Goal: Book appointment/travel/reservation

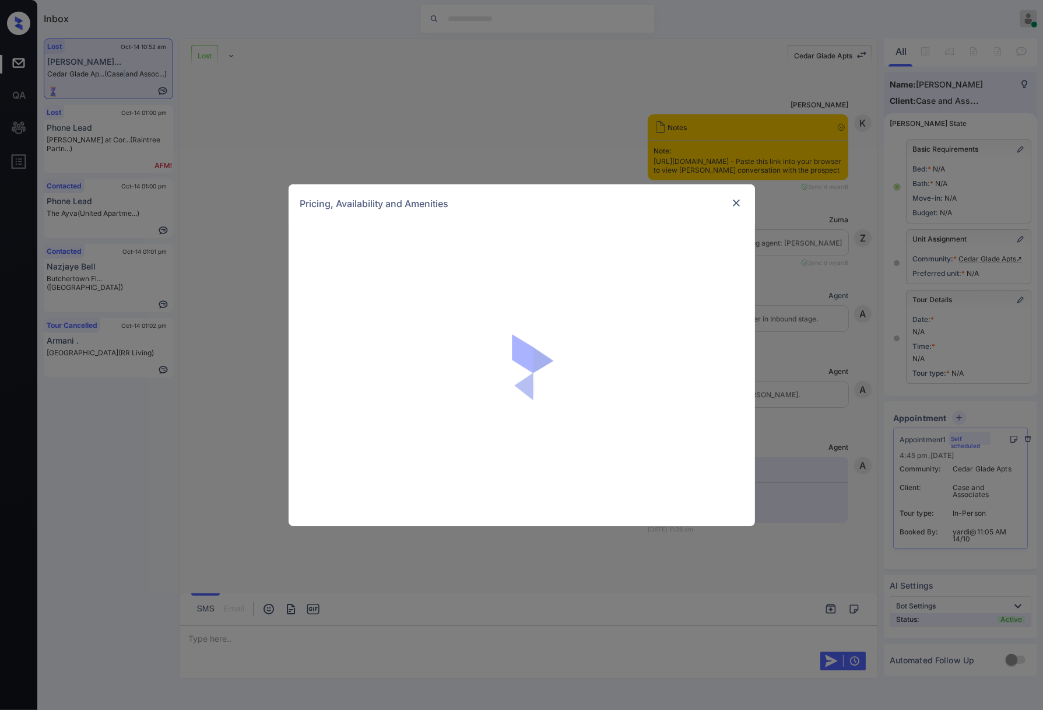
scroll to position [1088, 0]
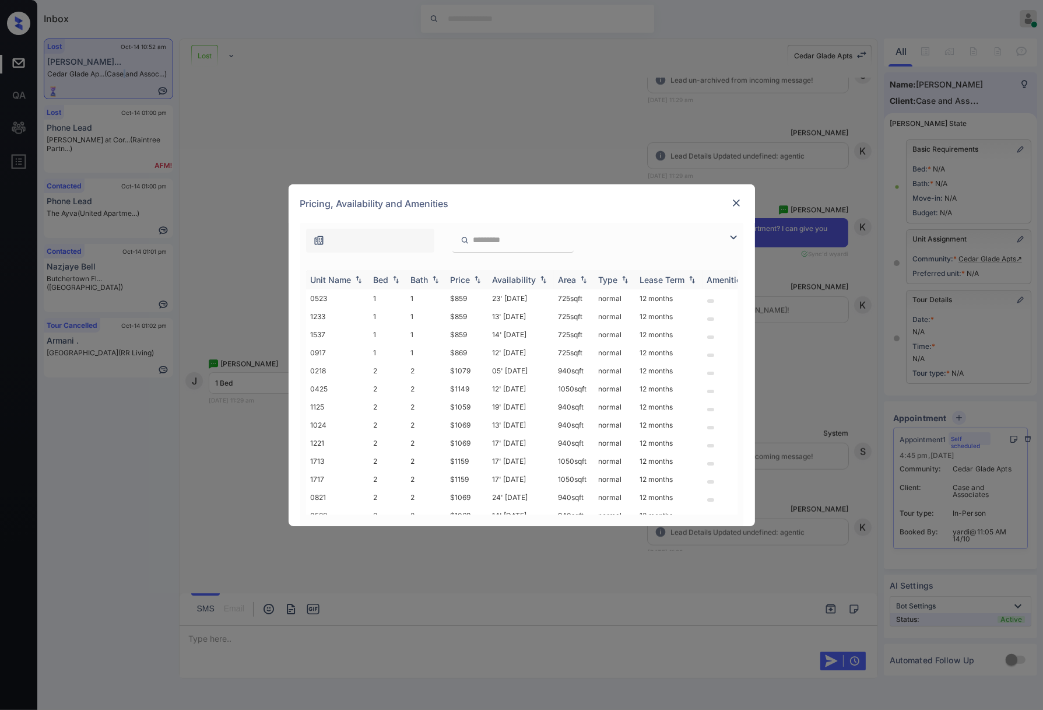
click at [478, 279] on img at bounding box center [478, 279] width 12 height 8
click at [478, 279] on img at bounding box center [478, 279] width 12 height 9
click at [471, 296] on td "$859" at bounding box center [467, 298] width 42 height 18
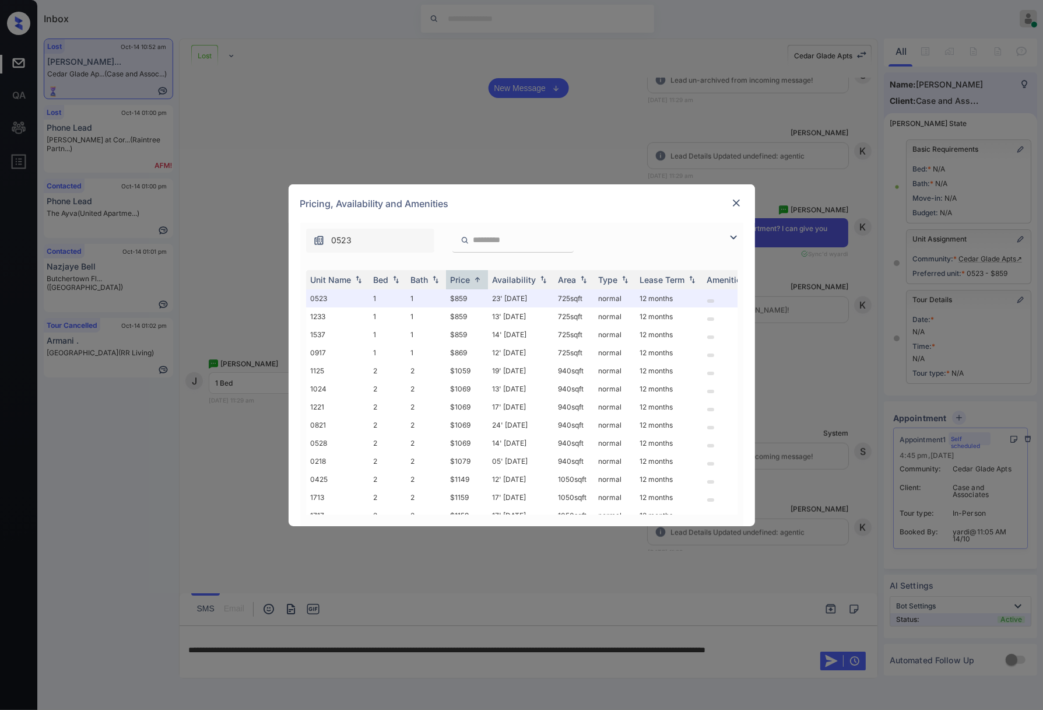
click at [737, 202] on img at bounding box center [737, 203] width 12 height 12
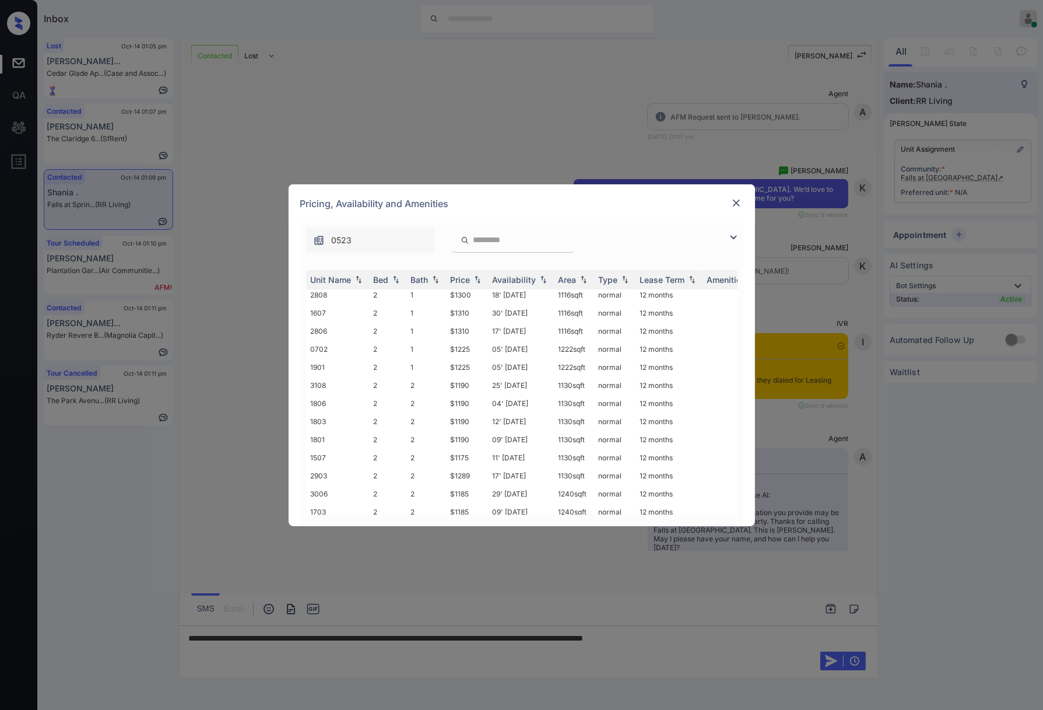
scroll to position [66, 0]
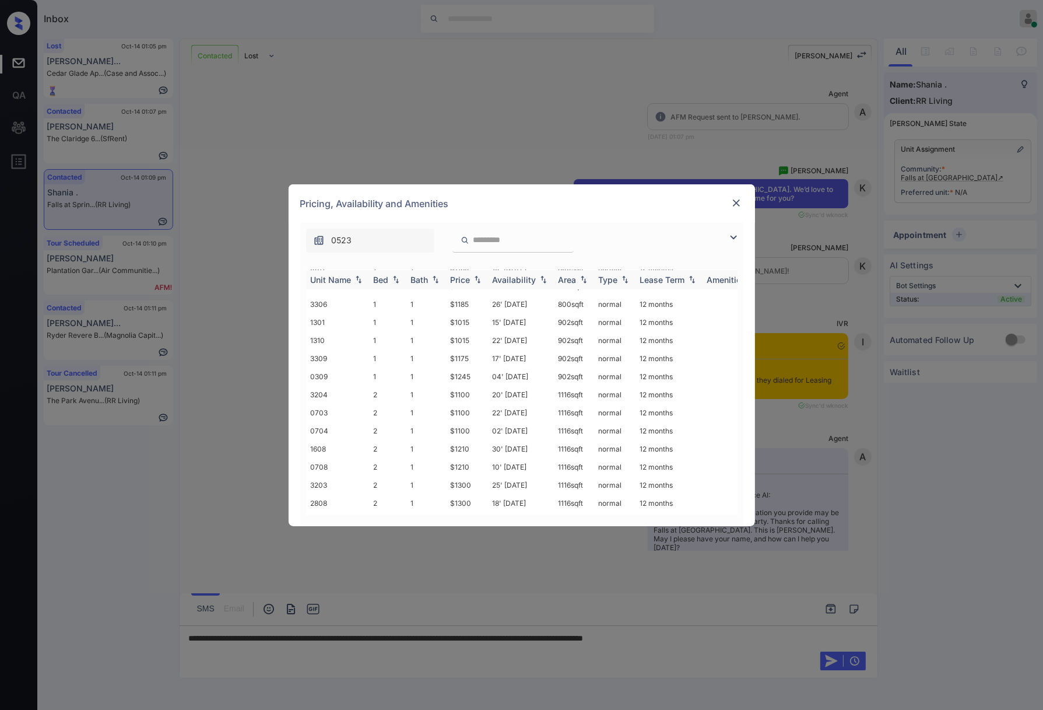
click at [475, 278] on img at bounding box center [478, 279] width 12 height 8
click at [475, 278] on img at bounding box center [478, 279] width 12 height 9
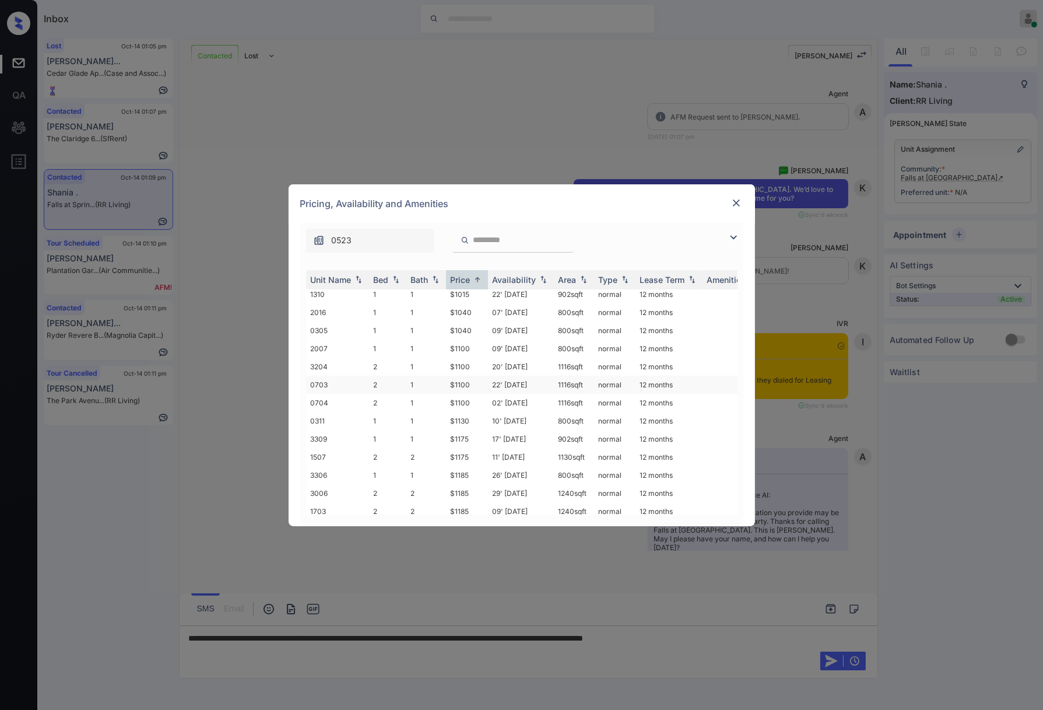
scroll to position [0, 0]
drag, startPoint x: 476, startPoint y: 386, endPoint x: 445, endPoint y: 384, distance: 31.0
click at [445, 384] on tr "3204 2 1 $1100 20' Jan 25 1116 sqft normal 12 months" at bounding box center [611, 389] width 610 height 18
copy tr "$1100"
click at [465, 386] on td "$1100" at bounding box center [467, 389] width 42 height 18
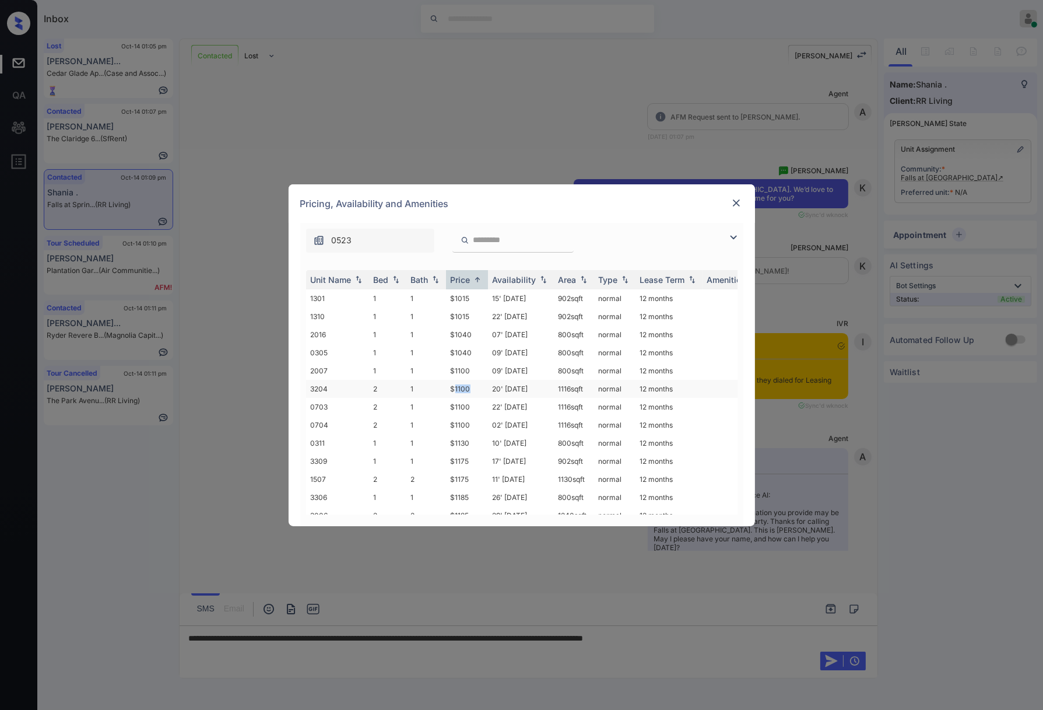
click at [465, 386] on td "$1100" at bounding box center [467, 389] width 42 height 18
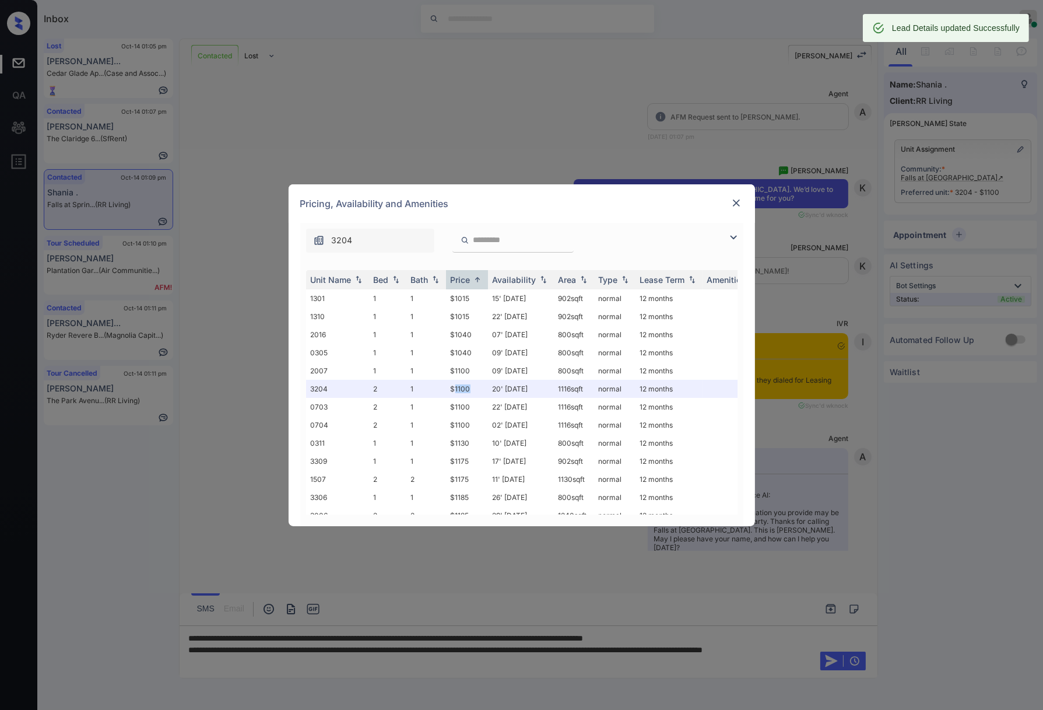
click at [736, 199] on img at bounding box center [737, 203] width 12 height 12
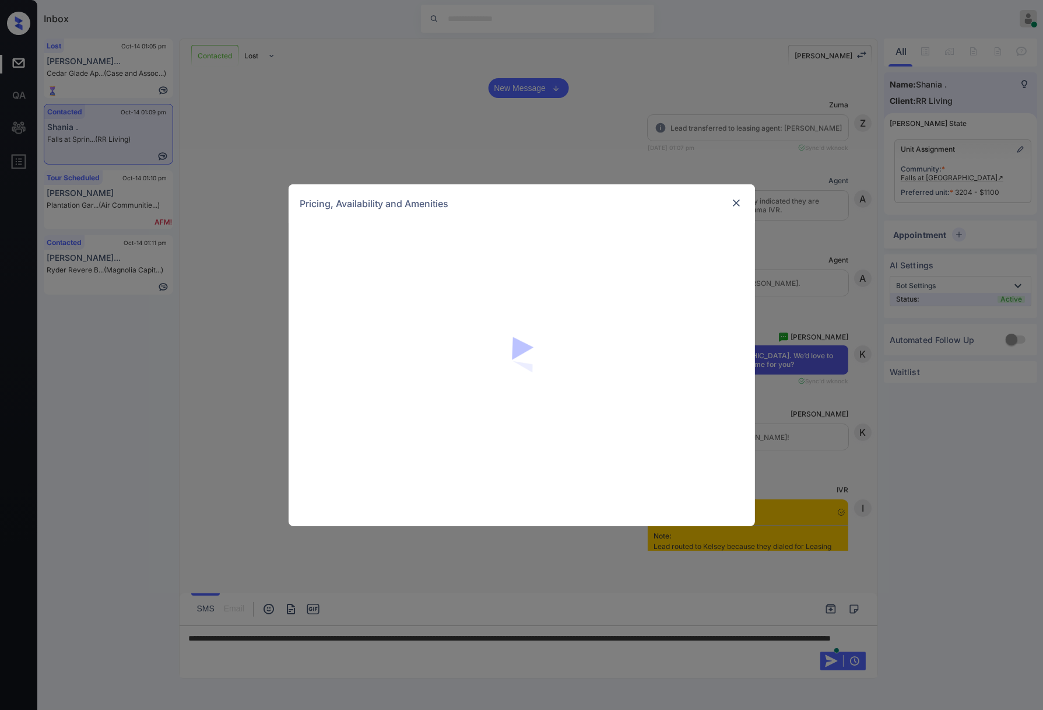
scroll to position [855, 0]
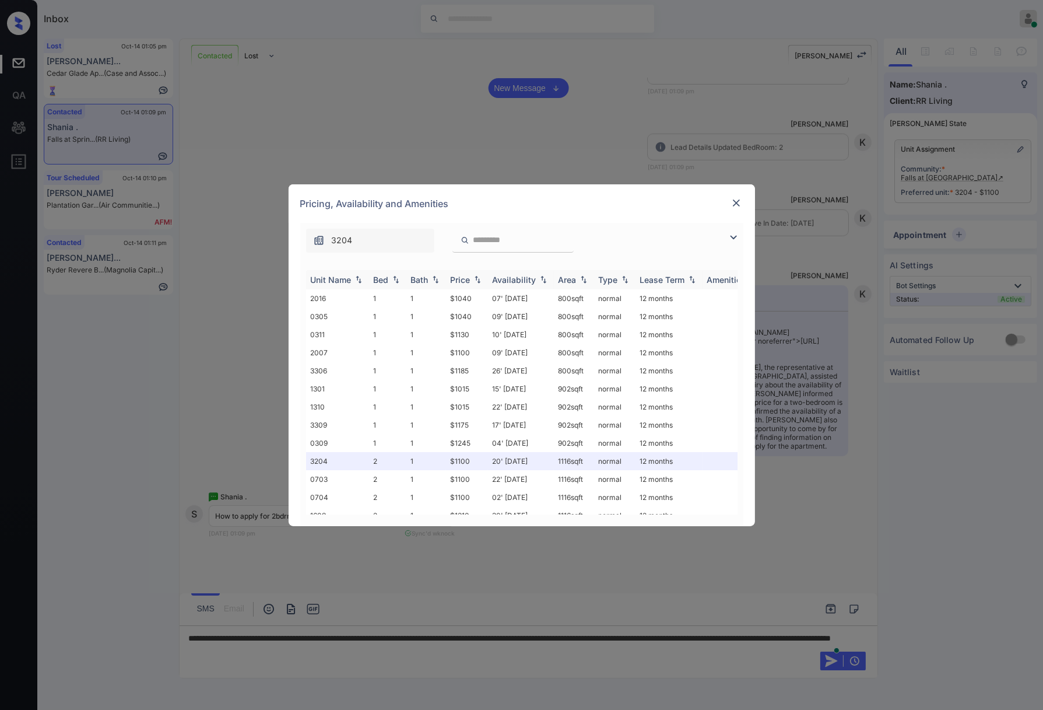
click at [477, 280] on img at bounding box center [478, 279] width 12 height 8
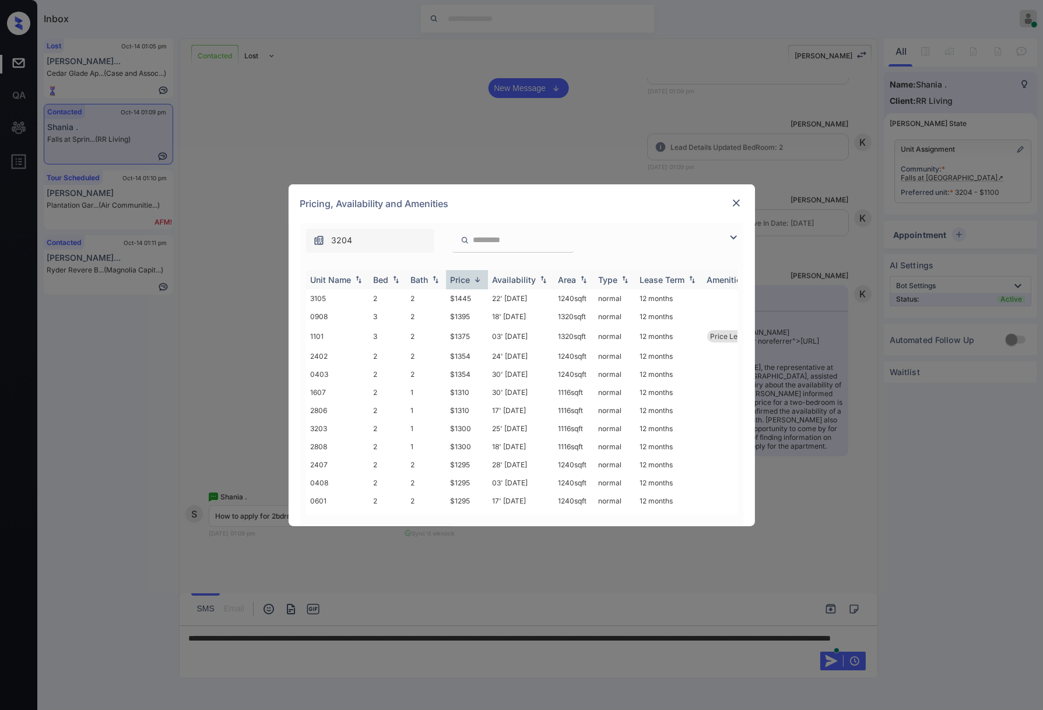
click at [477, 280] on img at bounding box center [478, 279] width 12 height 9
drag, startPoint x: 463, startPoint y: 472, endPoint x: 445, endPoint y: 471, distance: 18.1
click at [445, 471] on tr "1507 2 2 $1175 11' Oct 25 1130 sqft normal 12 months" at bounding box center [611, 479] width 610 height 18
copy tr "$1175"
click at [479, 471] on td "$1175" at bounding box center [467, 479] width 42 height 18
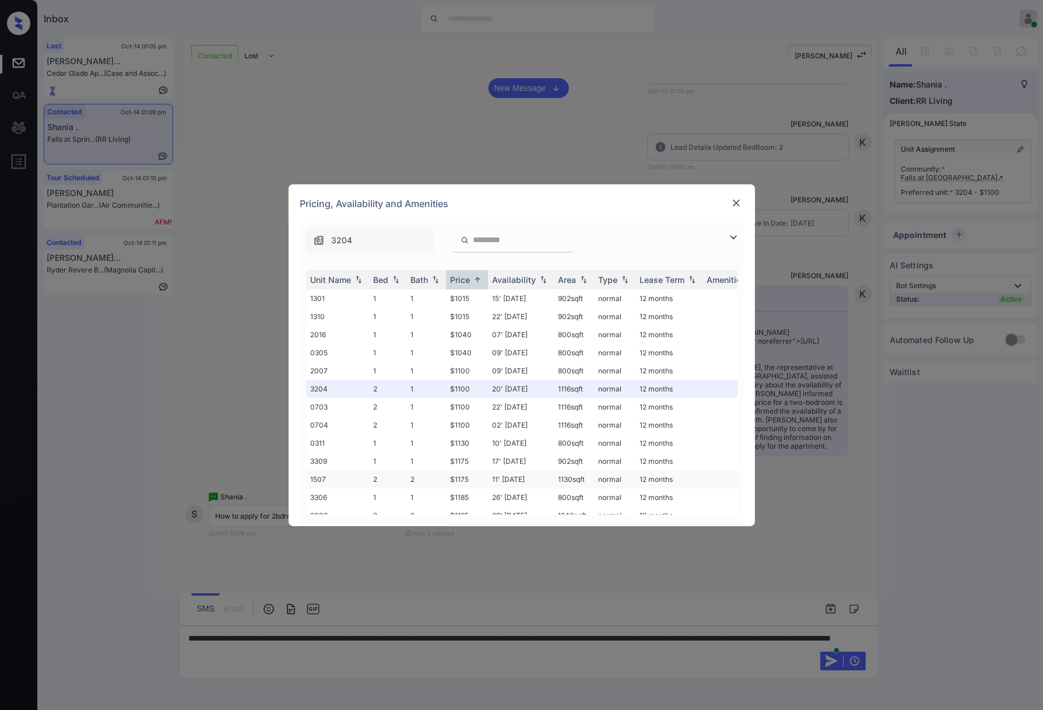
click at [479, 471] on td "$1175" at bounding box center [467, 479] width 42 height 18
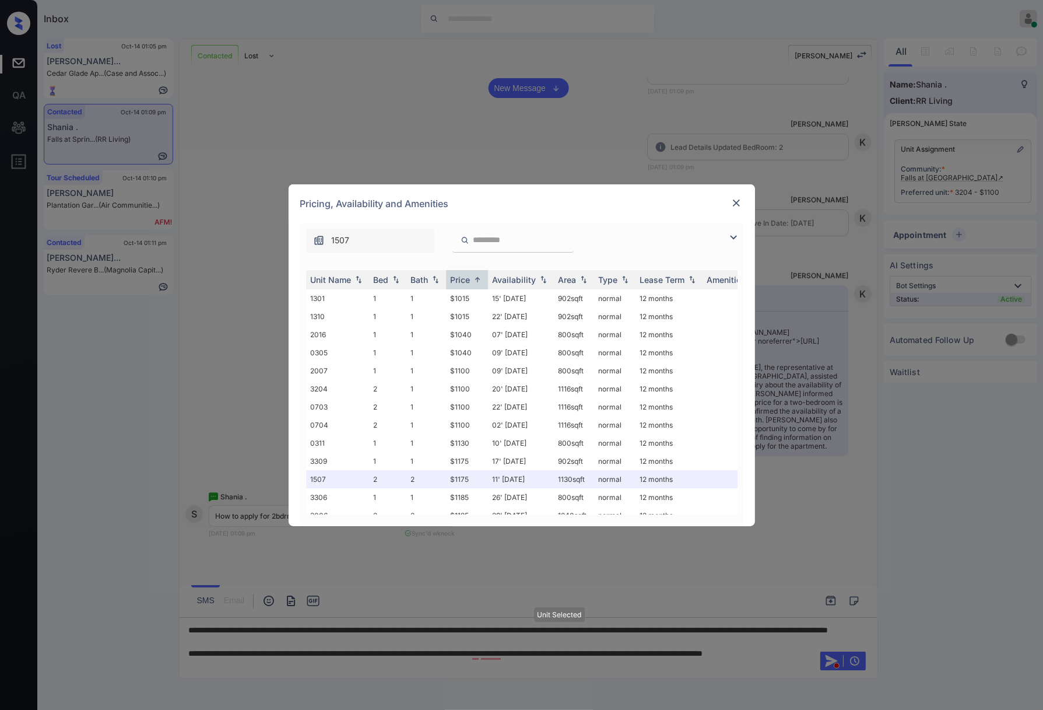
click at [734, 202] on img at bounding box center [737, 203] width 12 height 12
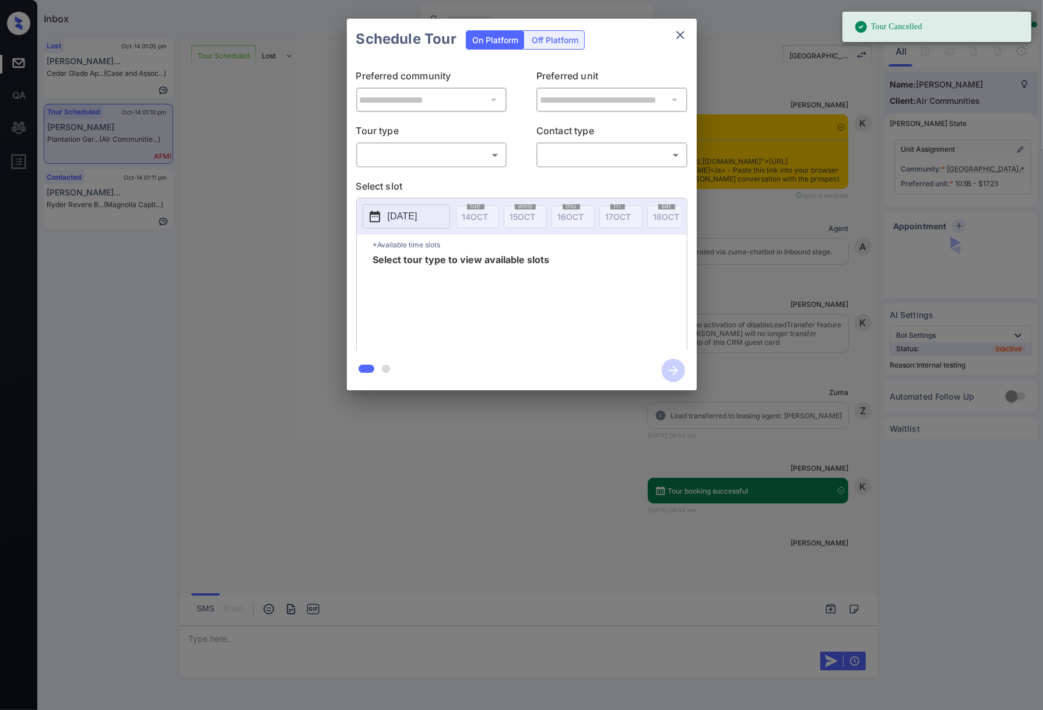
scroll to position [13039, 0]
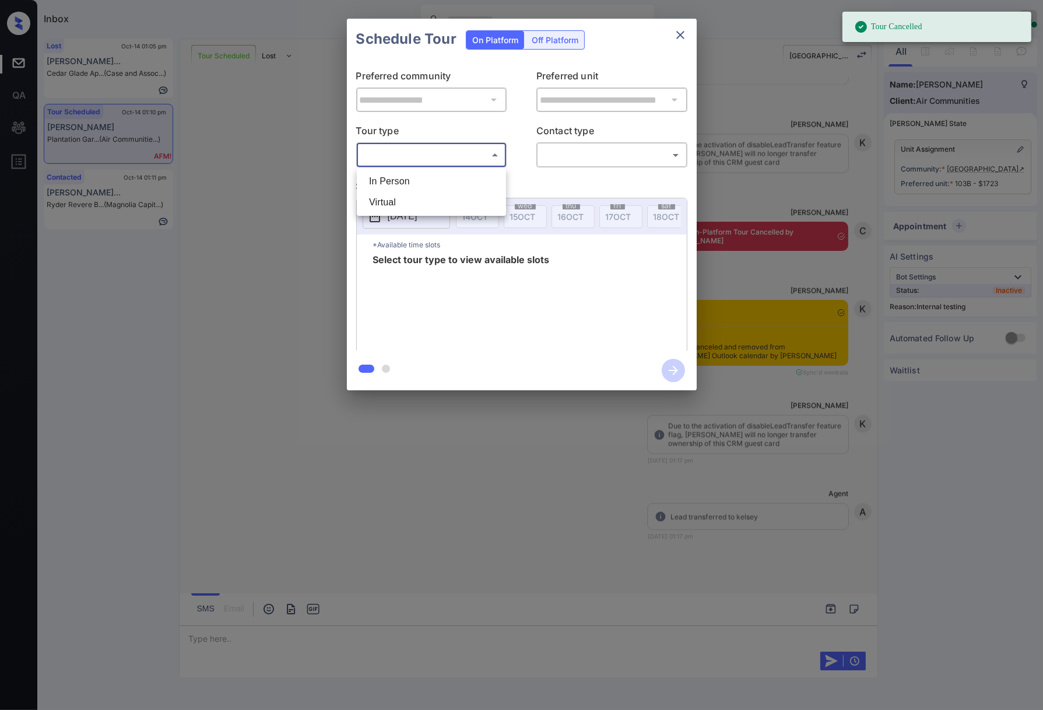
click at [455, 154] on body "Tour Cancelled Inbox Caroline Dacanay Online Set yourself offline Set yourself …" at bounding box center [521, 355] width 1043 height 710
click at [460, 197] on li "Virtual" at bounding box center [431, 202] width 143 height 21
type input "*******"
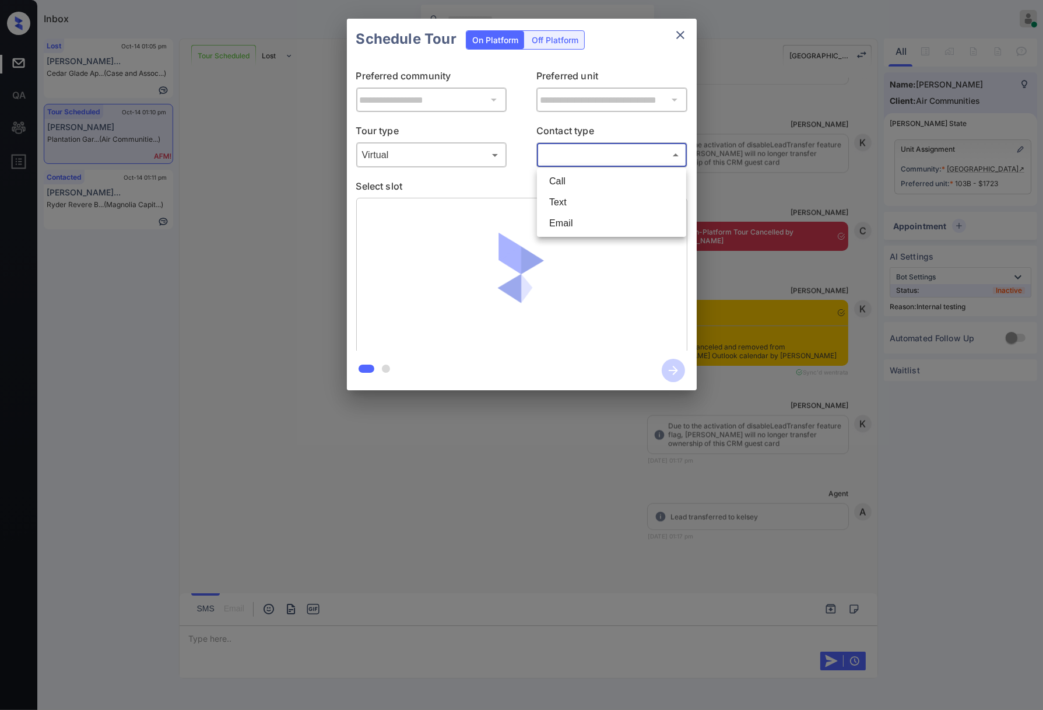
click at [579, 157] on body "Inbox Caroline Dacanay Online Set yourself offline Set yourself on break Profil…" at bounding box center [521, 355] width 1043 height 710
click at [576, 203] on li "Text" at bounding box center [611, 202] width 143 height 21
type input "****"
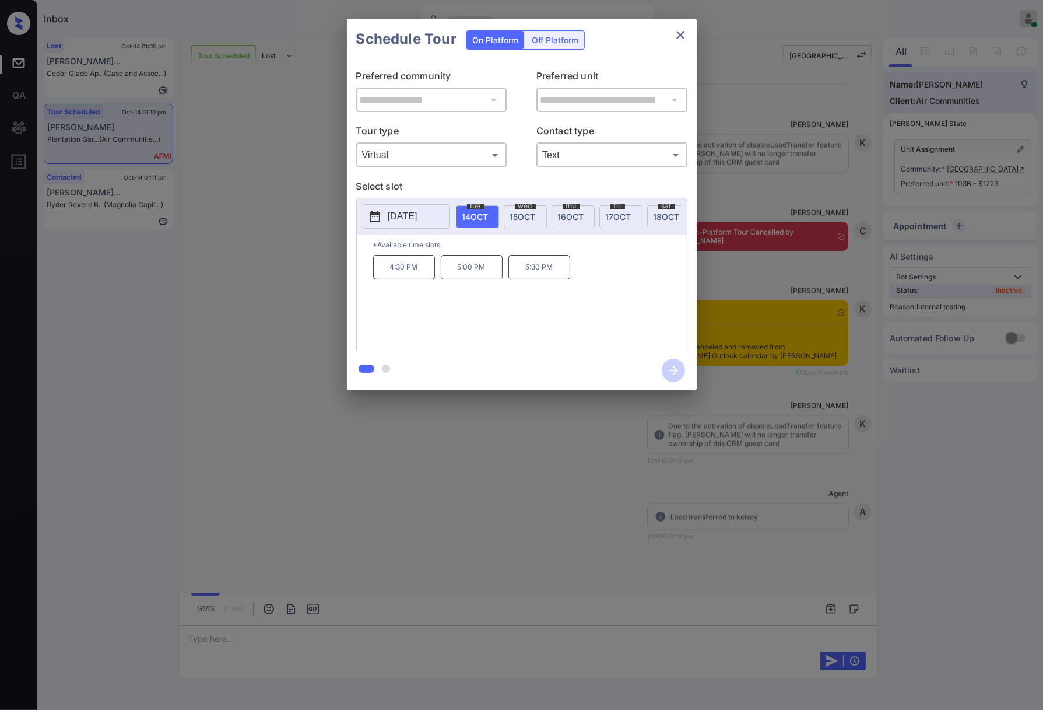
click at [526, 215] on span "15 OCT" at bounding box center [523, 217] width 26 height 10
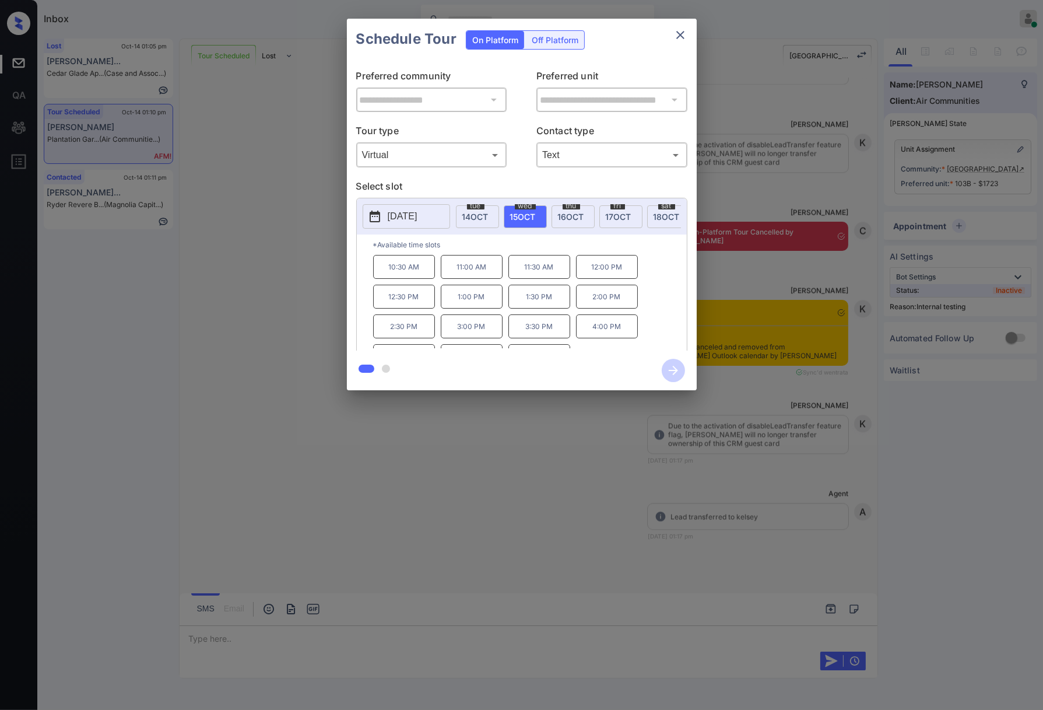
click at [286, 307] on div "**********" at bounding box center [521, 204] width 1043 height 409
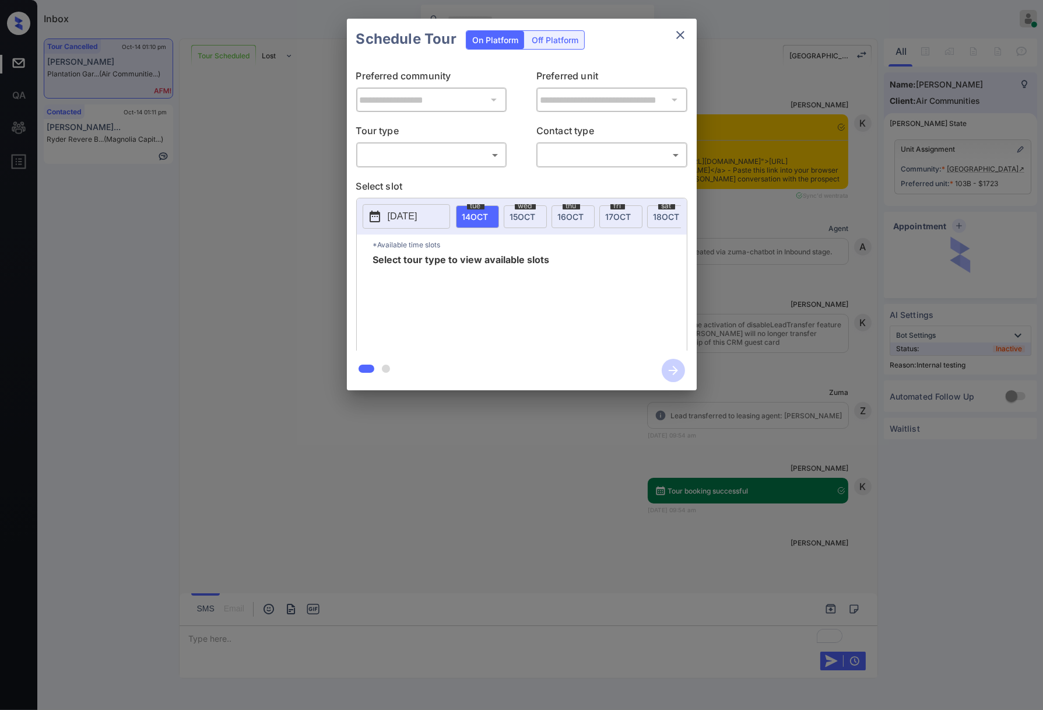
scroll to position [13116, 0]
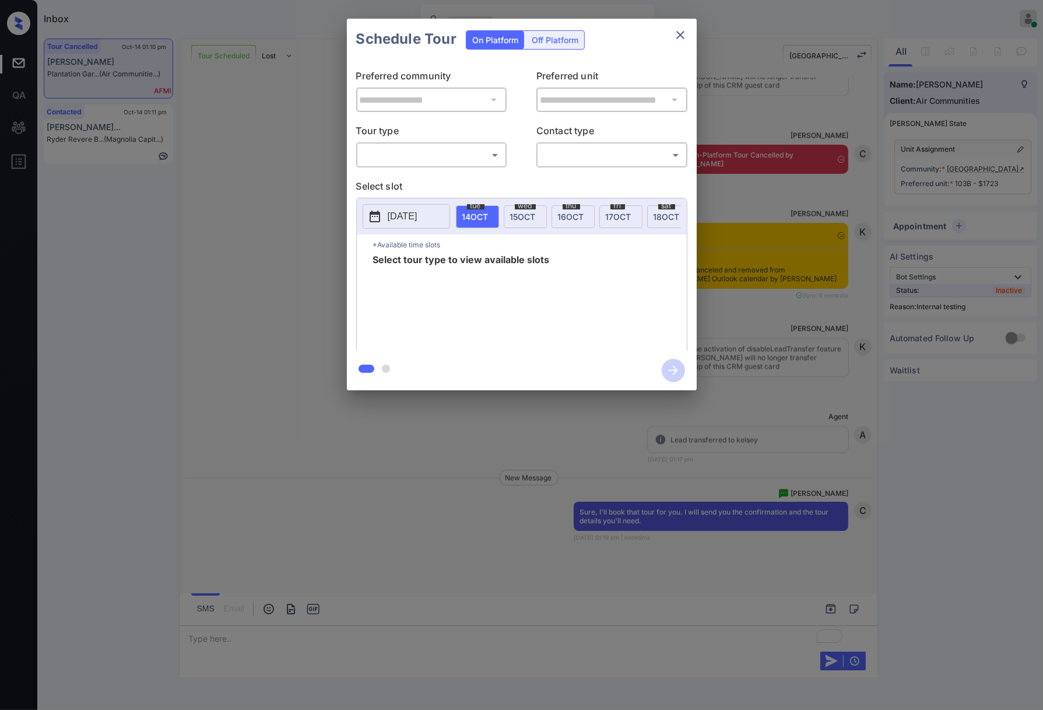
click at [465, 150] on body "Inbox Caroline Dacanay Online Set yourself offline Set yourself on break Profil…" at bounding box center [521, 355] width 1043 height 710
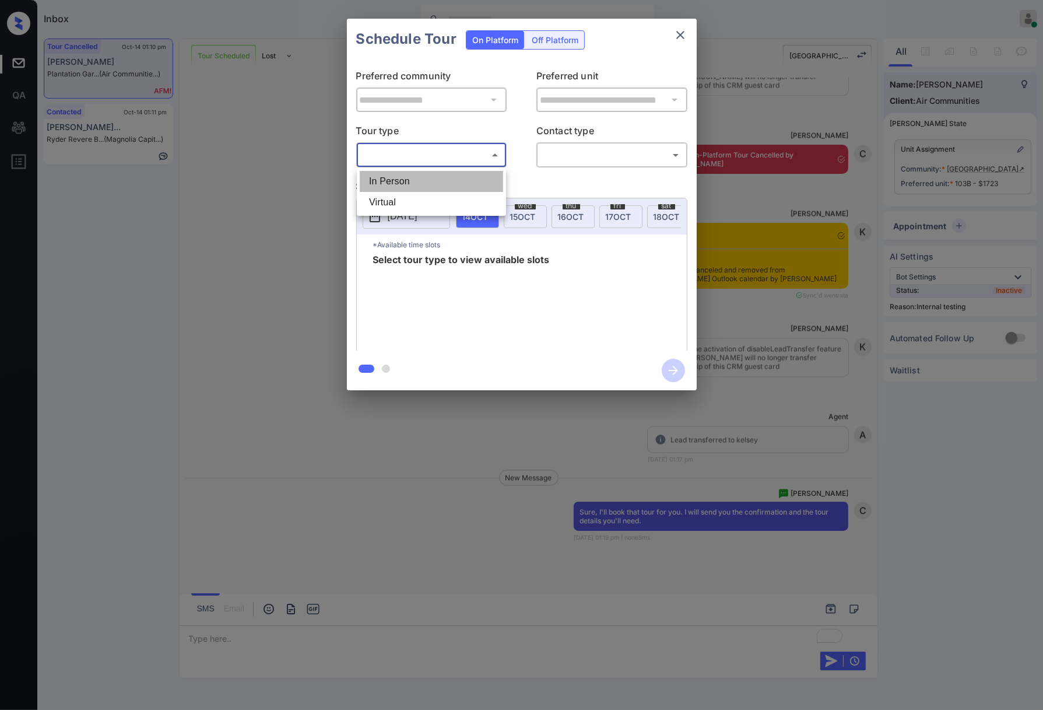
click at [476, 189] on li "In Person" at bounding box center [431, 181] width 143 height 21
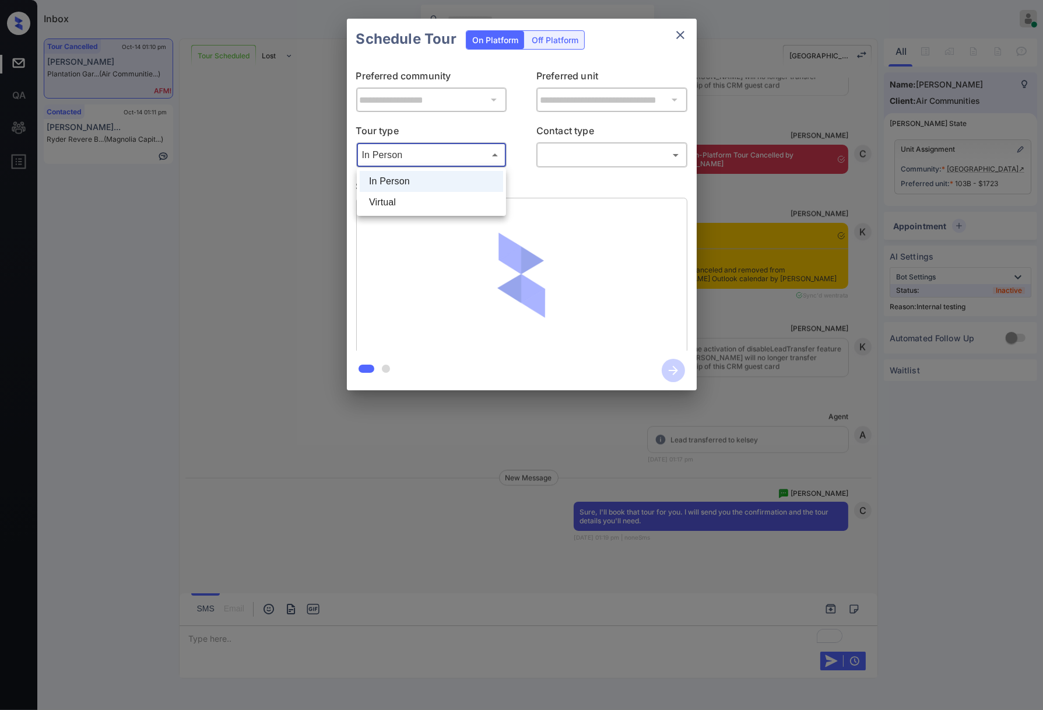
drag, startPoint x: 486, startPoint y: 154, endPoint x: 456, endPoint y: 183, distance: 42.1
click at [486, 154] on body "Inbox Caroline Dacanay Online Set yourself offline Set yourself on break Profil…" at bounding box center [521, 355] width 1043 height 710
click at [448, 204] on li "Virtual" at bounding box center [431, 202] width 143 height 21
type input "*******"
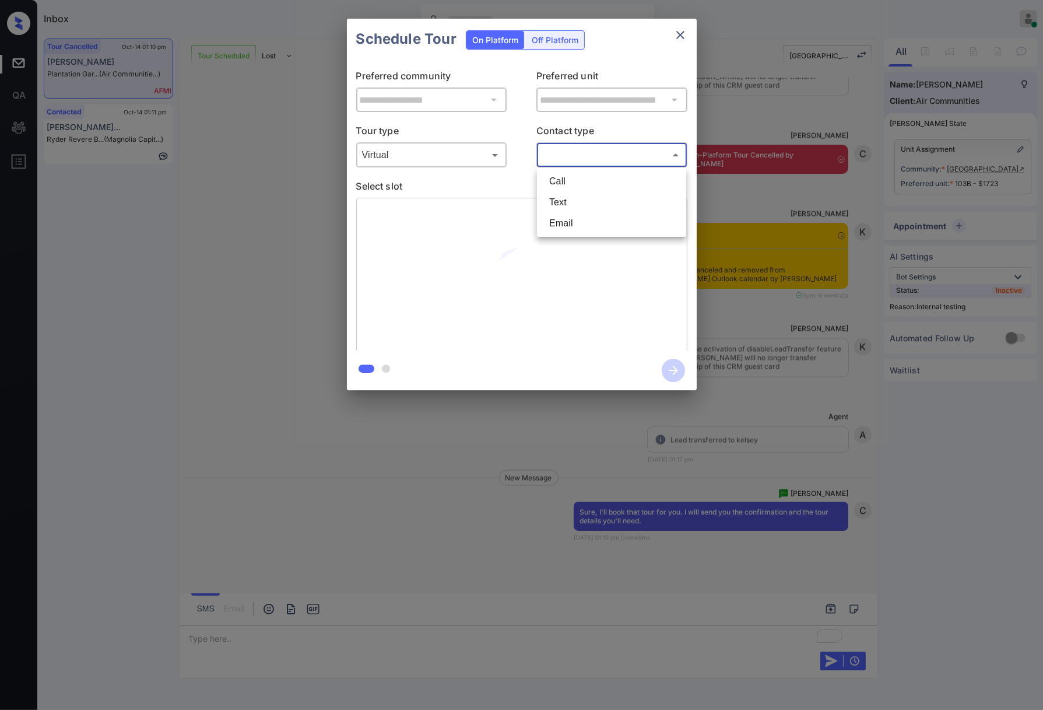
click at [568, 151] on body "Inbox Caroline Dacanay Online Set yourself offline Set yourself on break Profil…" at bounding box center [521, 355] width 1043 height 710
click at [569, 210] on li "Text" at bounding box center [611, 202] width 143 height 21
type input "****"
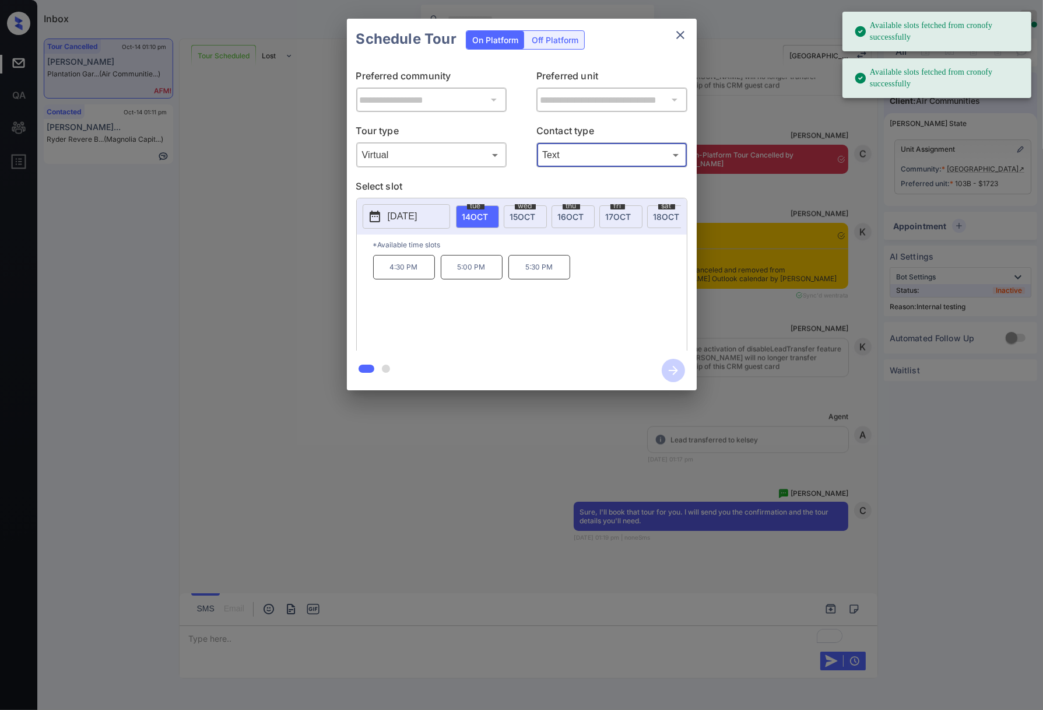
click at [517, 217] on span "15 OCT" at bounding box center [523, 217] width 26 height 10
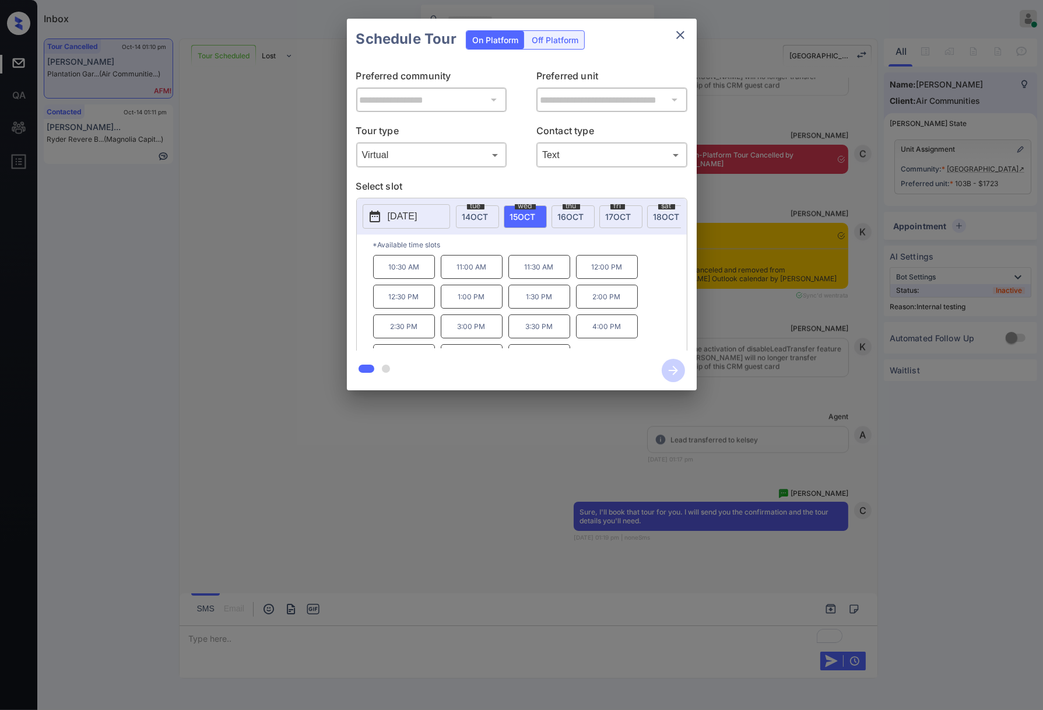
click at [596, 279] on p "12:00 PM" at bounding box center [607, 267] width 62 height 24
click at [674, 372] on icon "button" at bounding box center [673, 370] width 23 height 23
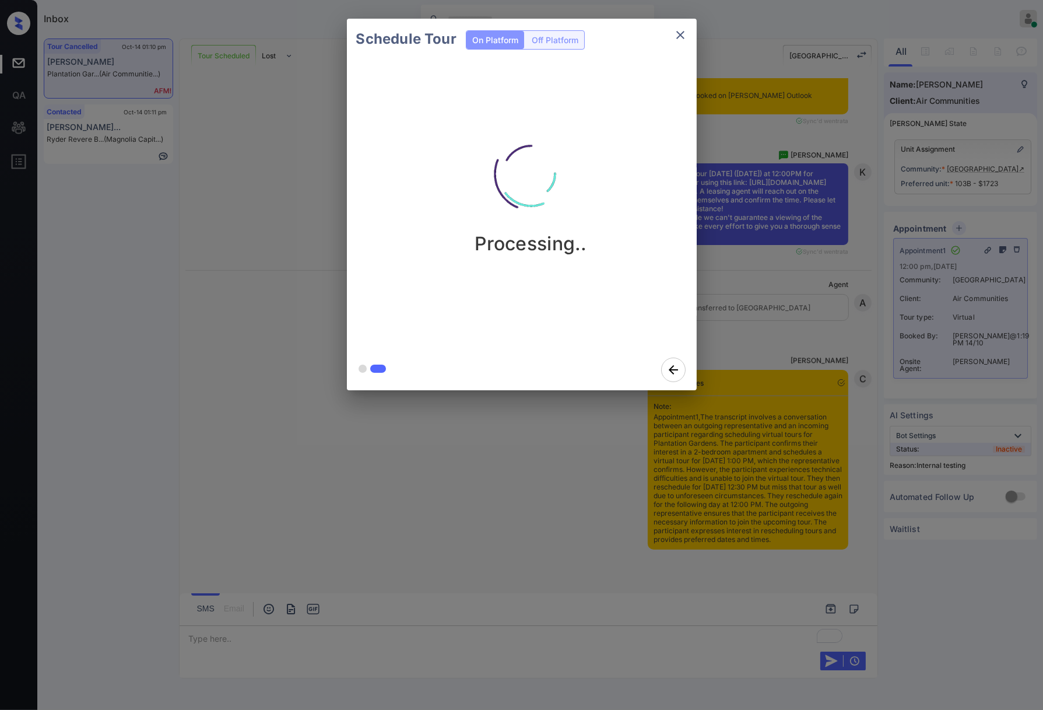
scroll to position [13814, 0]
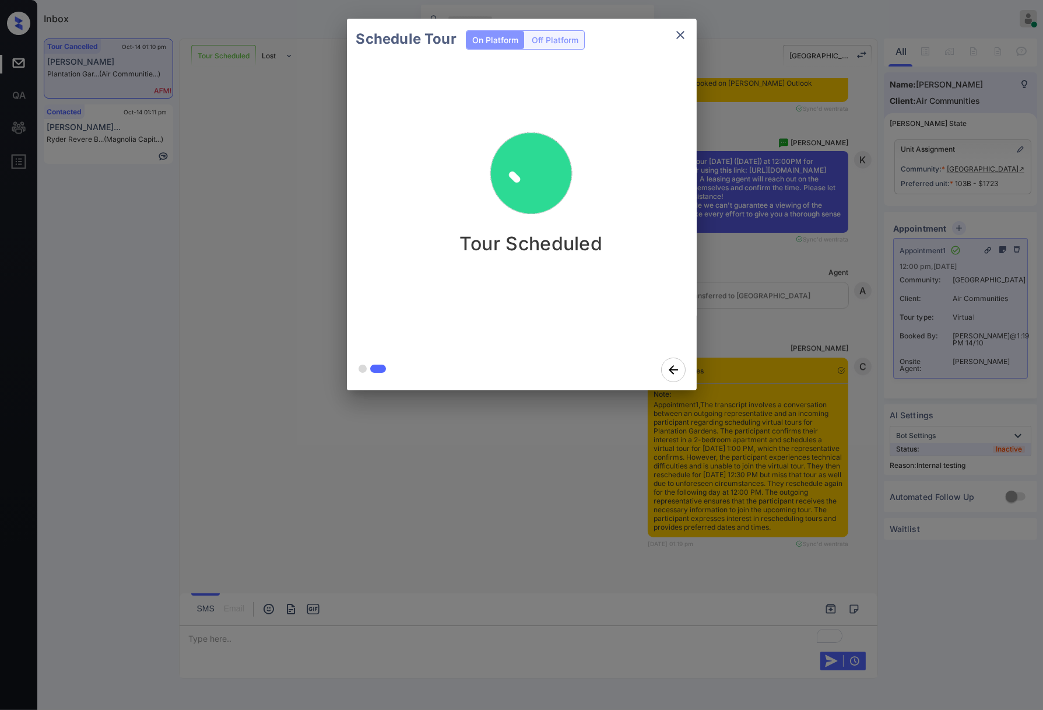
click at [835, 332] on div "Schedule Tour On Platform Off Platform Tour Scheduled" at bounding box center [521, 204] width 1043 height 409
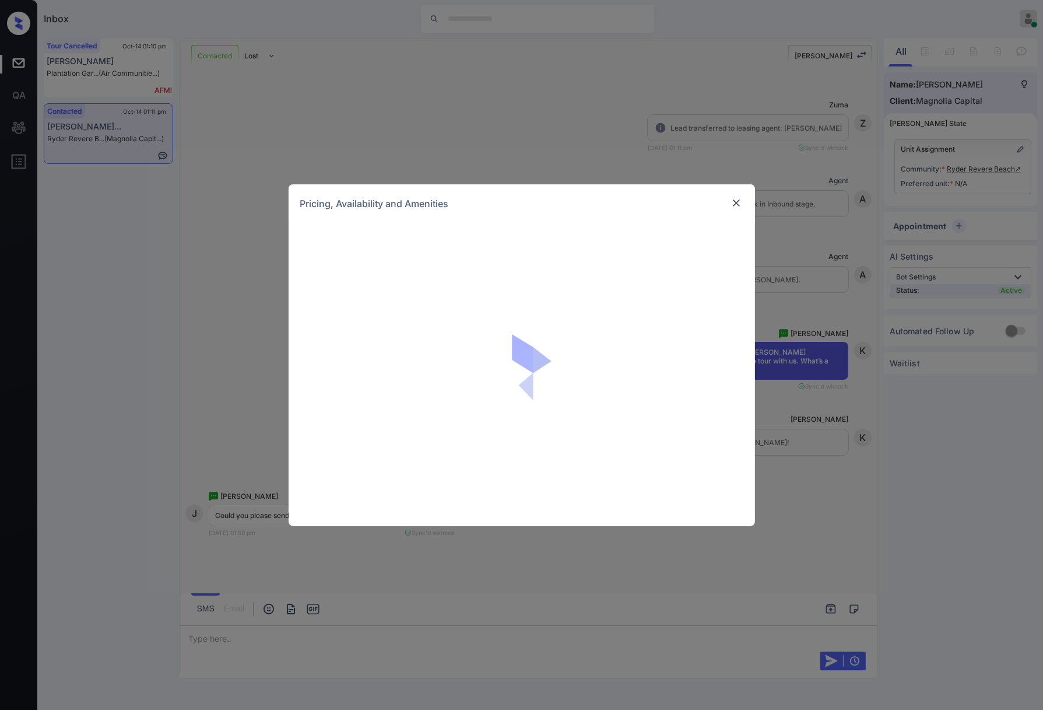
scroll to position [1907, 0]
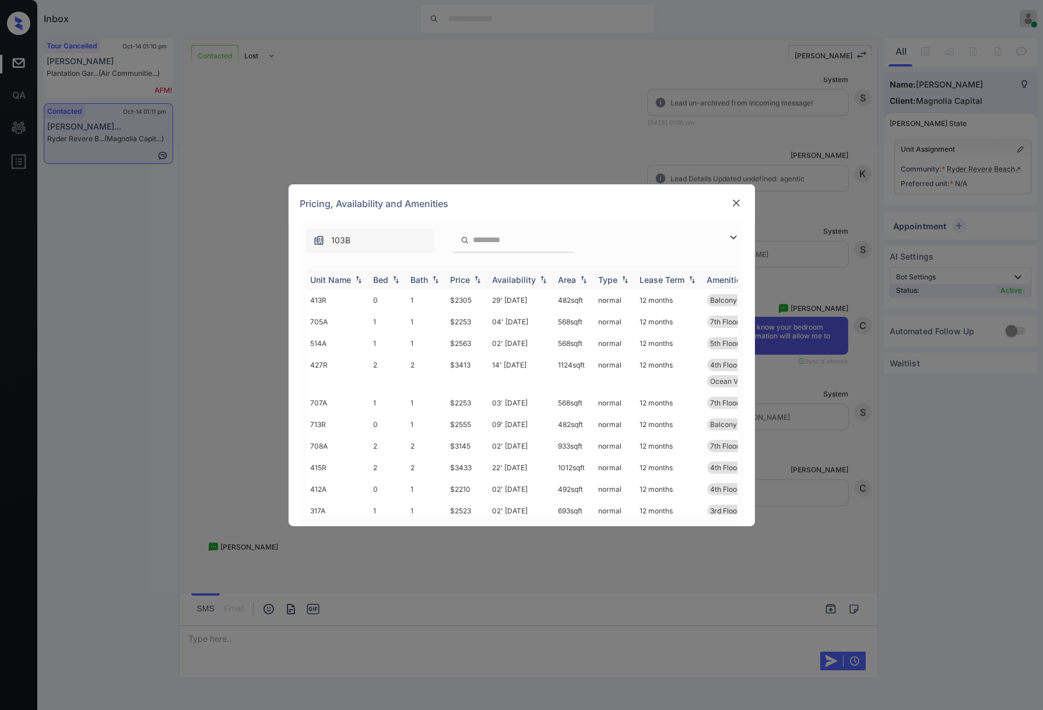
click at [478, 279] on img at bounding box center [478, 279] width 12 height 8
click at [478, 279] on img at bounding box center [478, 279] width 12 height 9
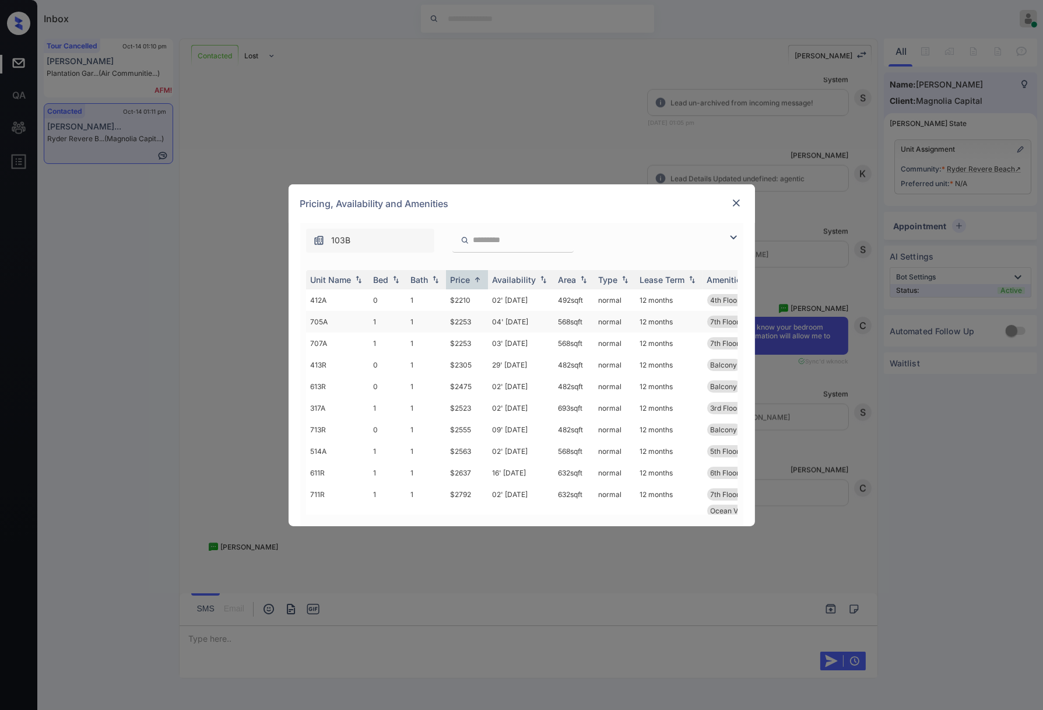
click at [472, 323] on td "$2253" at bounding box center [467, 322] width 42 height 22
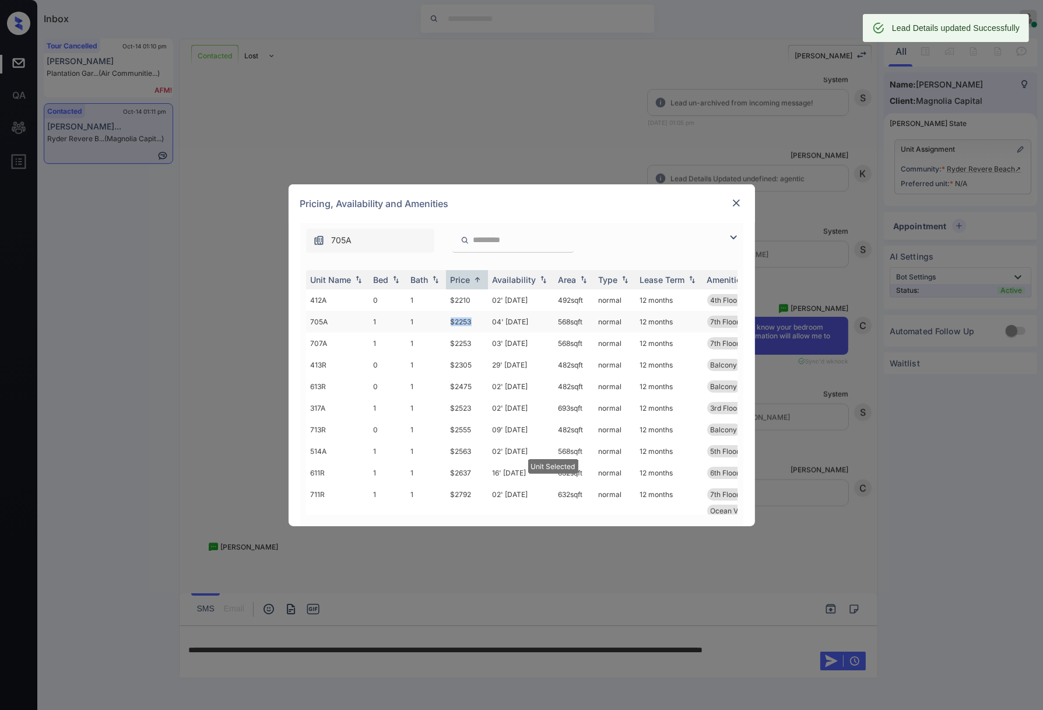
drag, startPoint x: 450, startPoint y: 323, endPoint x: 479, endPoint y: 321, distance: 28.6
click at [479, 321] on td "$2253" at bounding box center [467, 322] width 42 height 22
copy td "$2253"
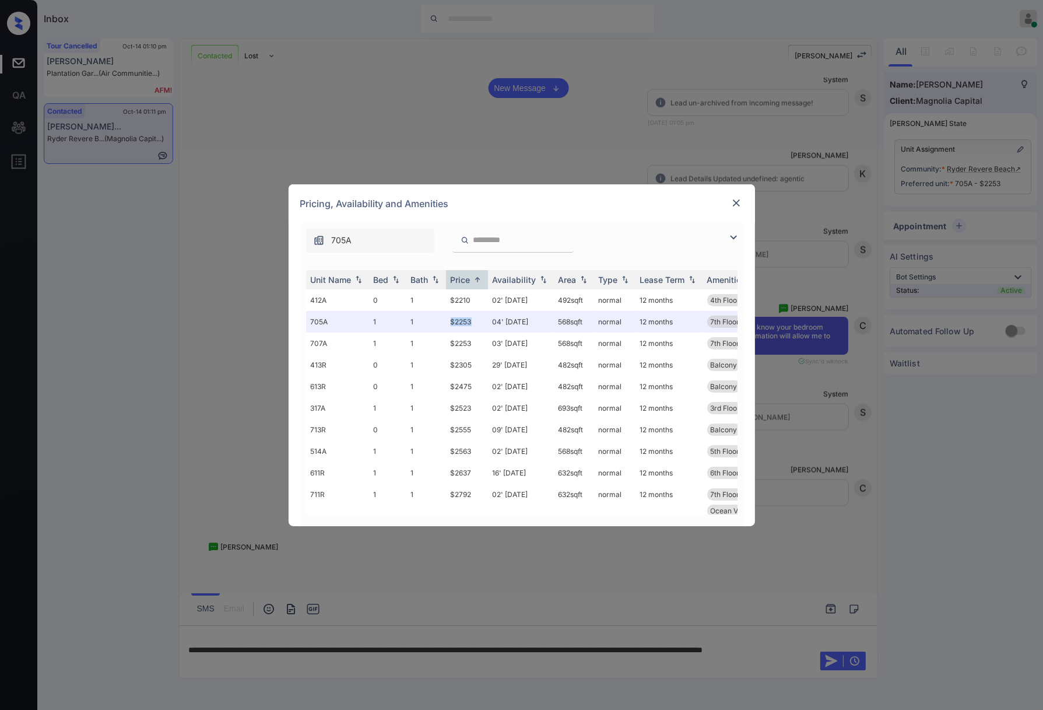
click at [734, 200] on img at bounding box center [737, 203] width 12 height 12
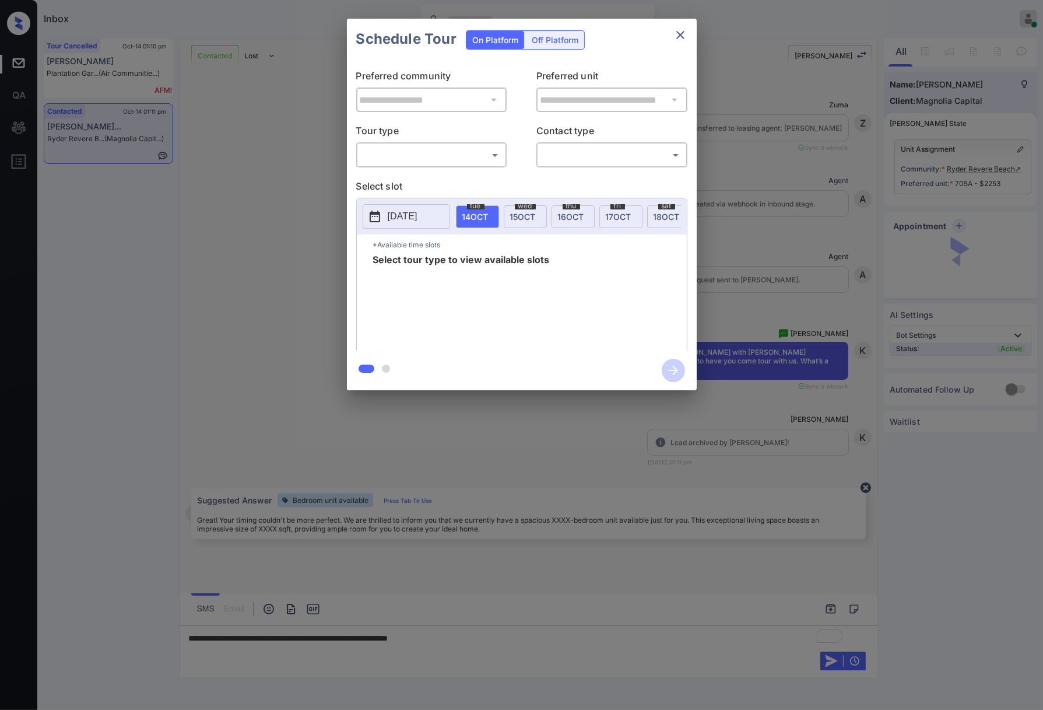
scroll to position [1827, 0]
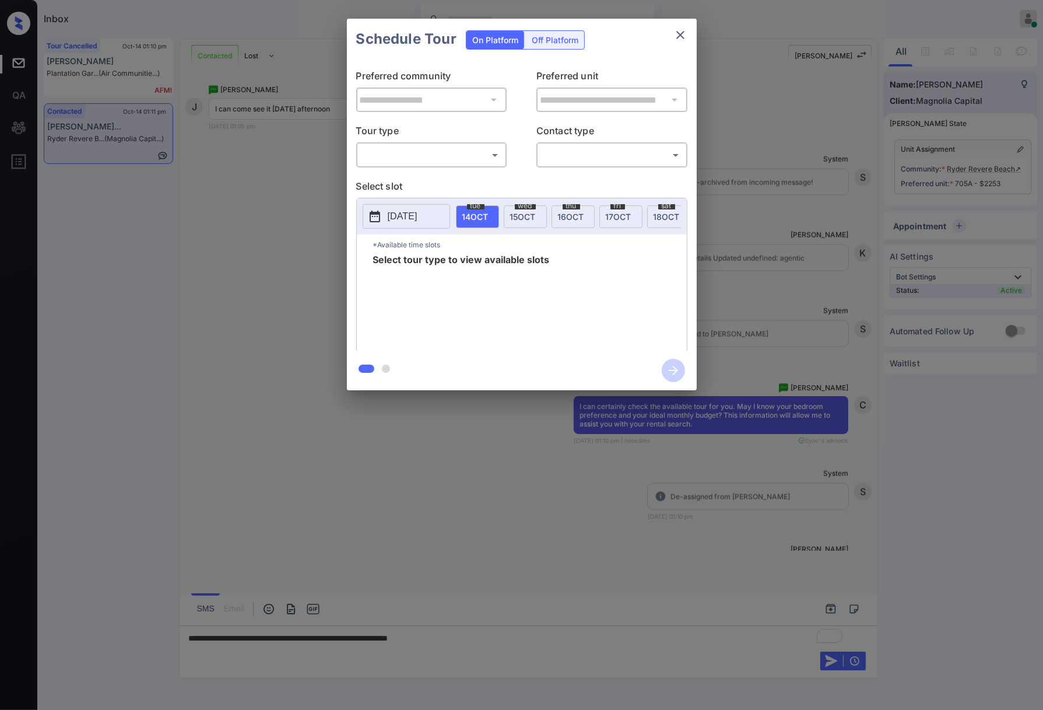
click at [484, 149] on body "Inbox [PERSON_NAME] Online Set yourself offline Set yourself on break Profile S…" at bounding box center [521, 355] width 1043 height 710
click at [482, 178] on li "In Person" at bounding box center [431, 181] width 143 height 21
type input "********"
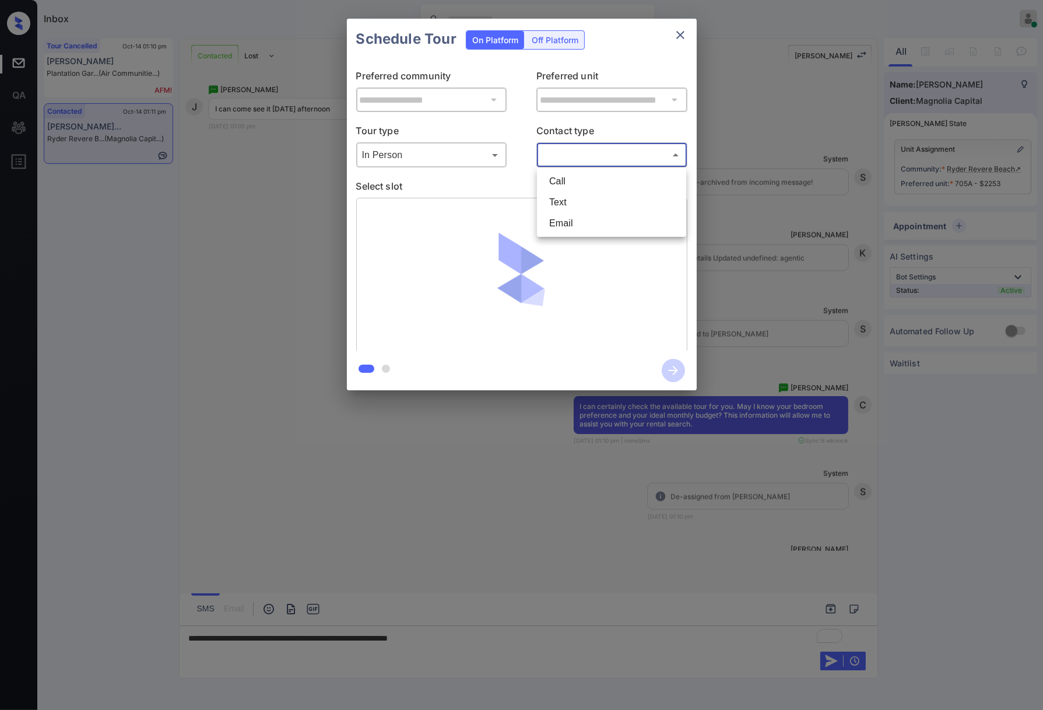
click at [587, 153] on body "Inbox Caroline Dacanay Online Set yourself offline Set yourself on break Profil…" at bounding box center [521, 355] width 1043 height 710
drag, startPoint x: 580, startPoint y: 202, endPoint x: 418, endPoint y: 198, distance: 161.6
click at [578, 202] on li "Text" at bounding box center [611, 202] width 143 height 21
type input "****"
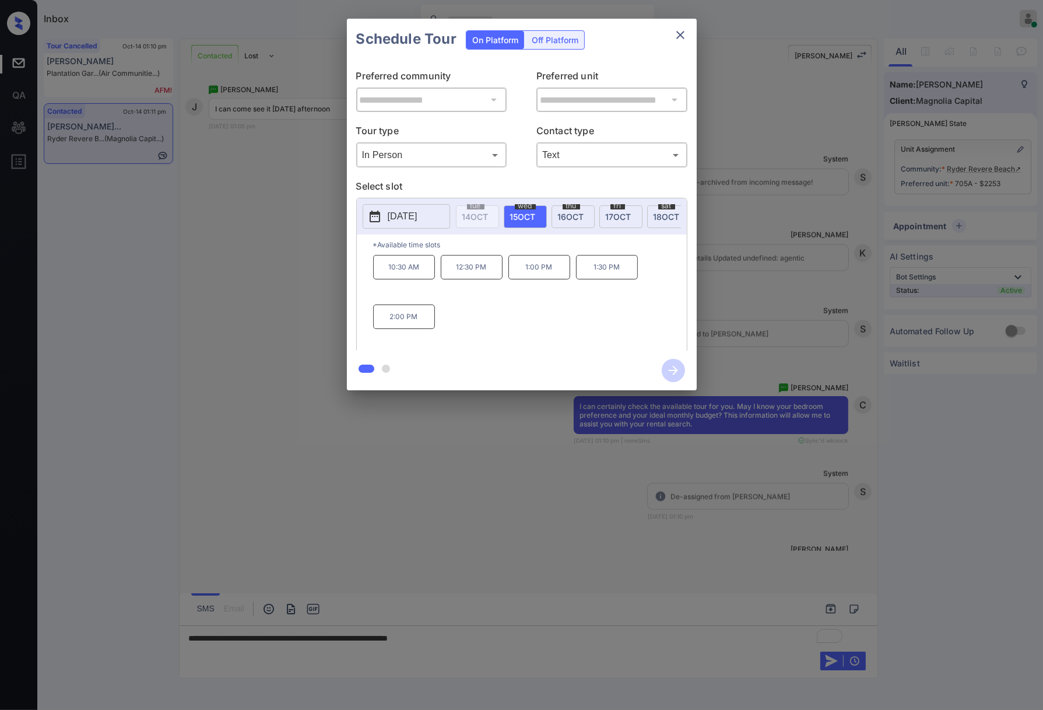
click at [766, 281] on div "**********" at bounding box center [521, 204] width 1043 height 409
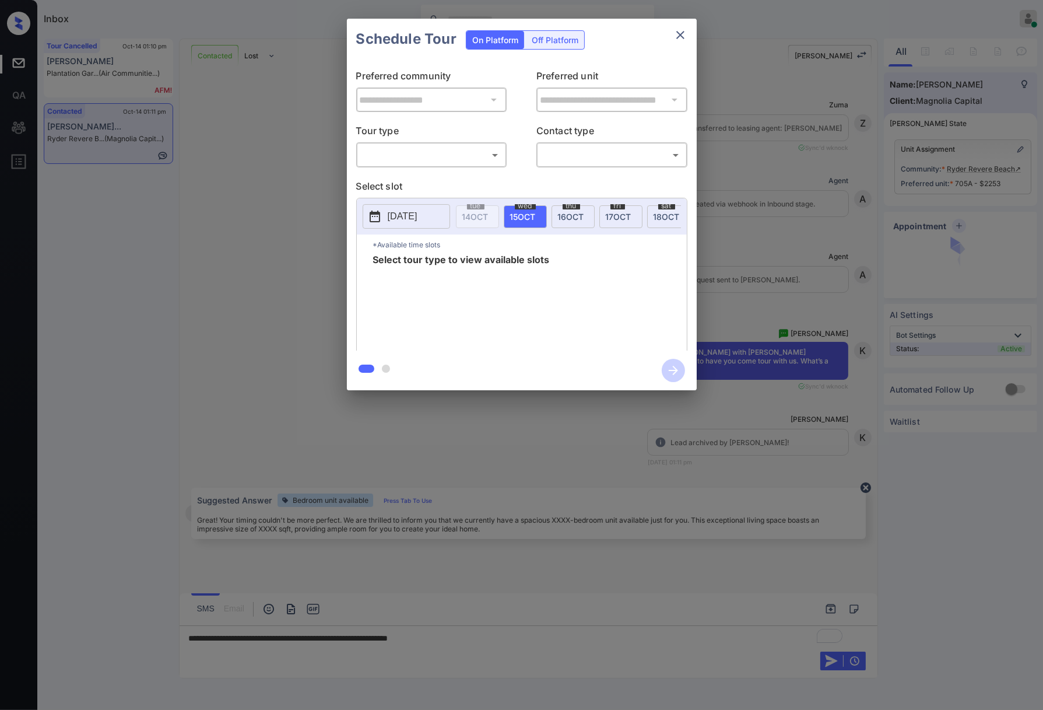
scroll to position [1827, 0]
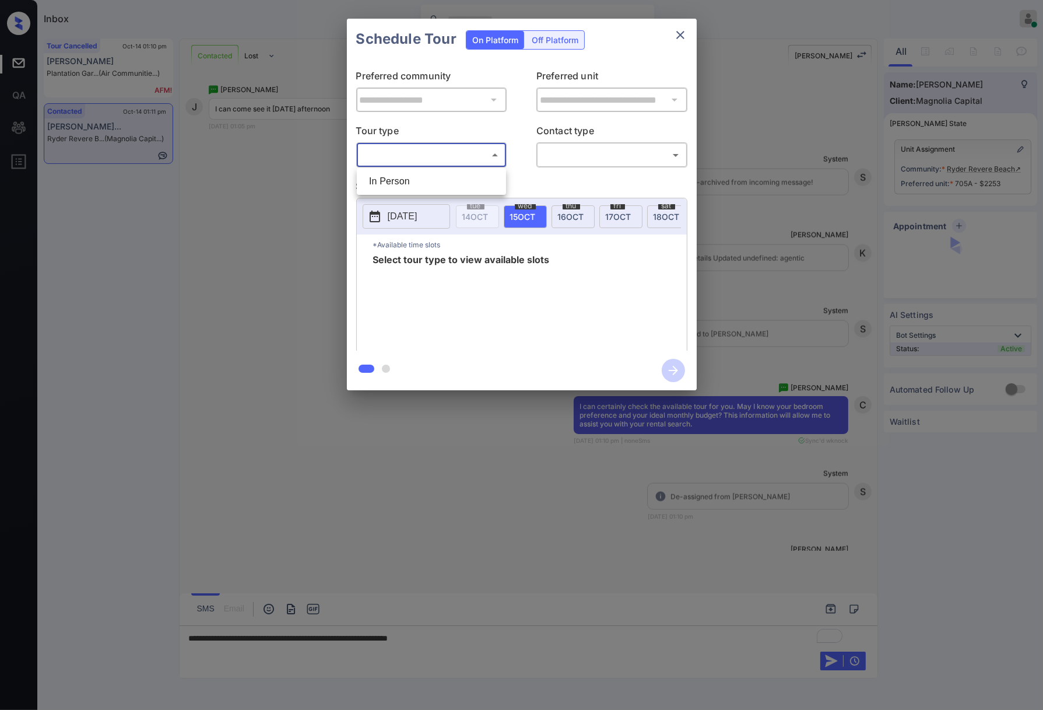
click at [488, 158] on body "Inbox Caroline Dacanay Online Set yourself offline Set yourself on break Profil…" at bounding box center [521, 355] width 1043 height 710
click at [482, 176] on li "In Person" at bounding box center [431, 181] width 143 height 21
type input "********"
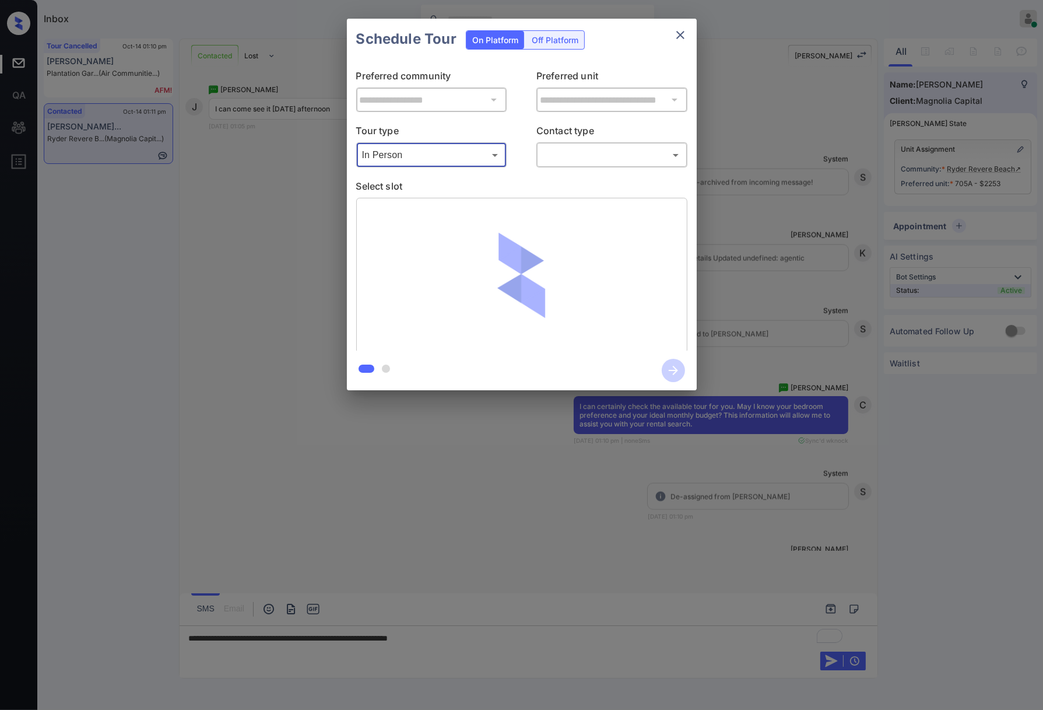
click at [564, 159] on body "Inbox Caroline Dacanay Online Set yourself offline Set yourself on break Profil…" at bounding box center [521, 355] width 1043 height 710
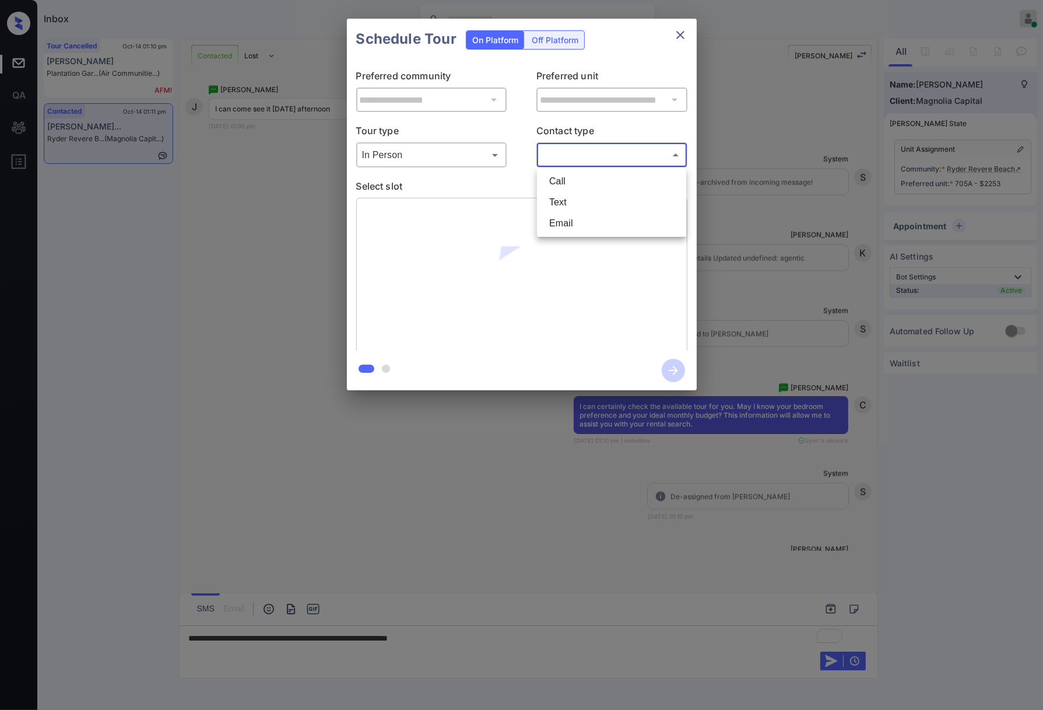
click at [563, 207] on li "Text" at bounding box center [611, 202] width 143 height 21
type input "****"
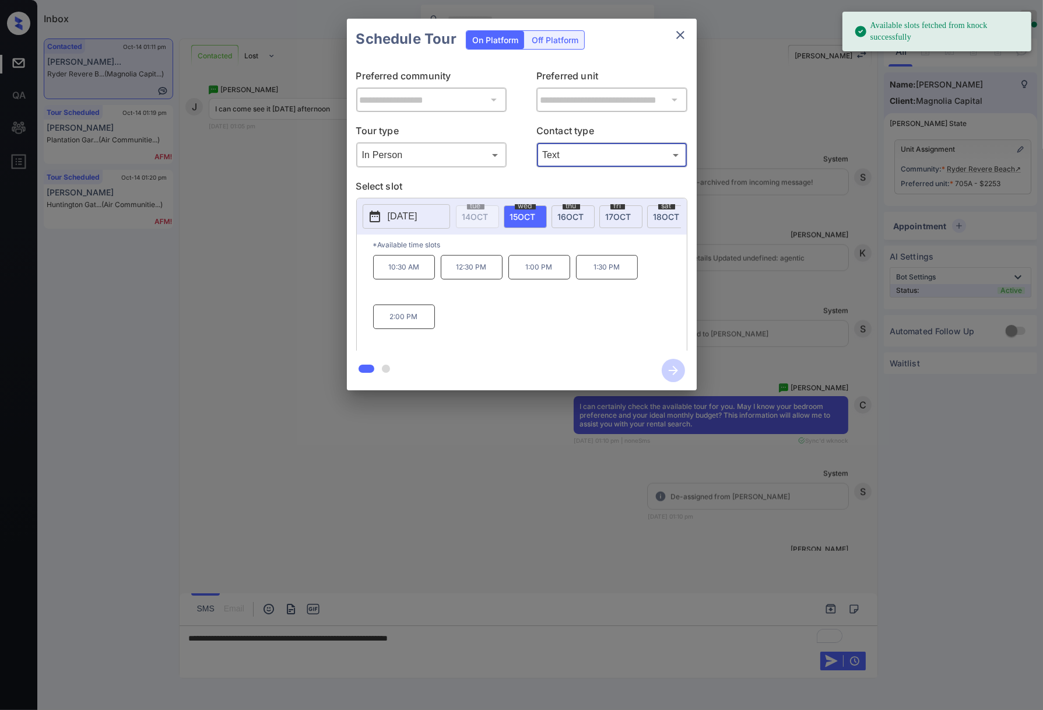
click at [418, 216] on p "2025-10-15" at bounding box center [403, 216] width 30 height 14
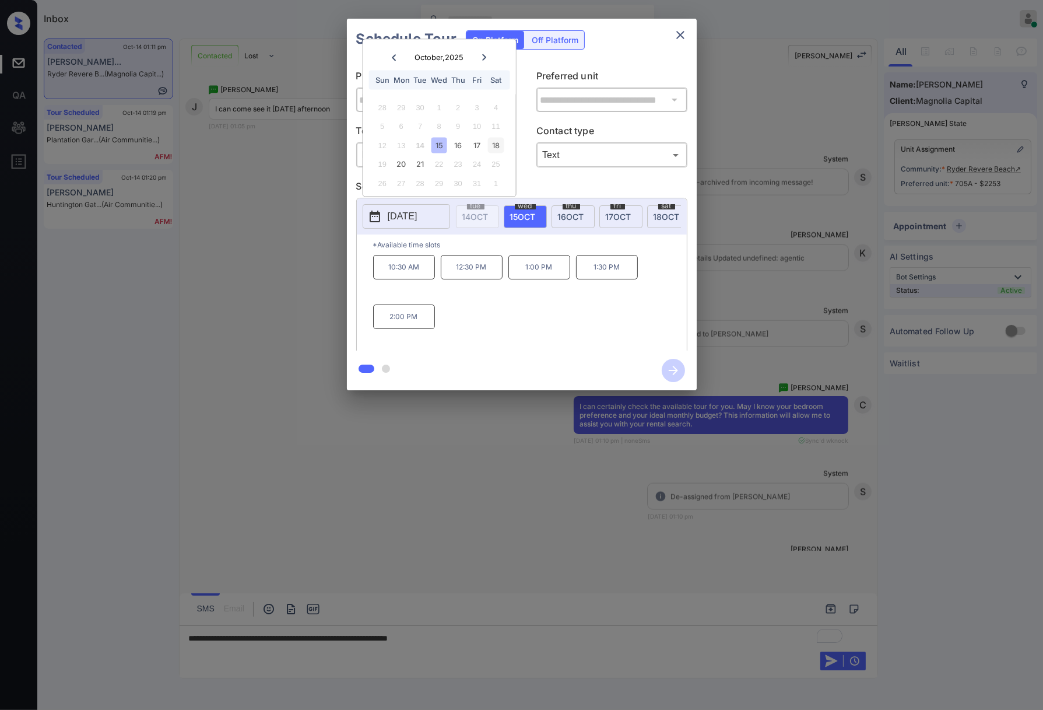
click at [495, 142] on div "18" at bounding box center [496, 145] width 16 height 16
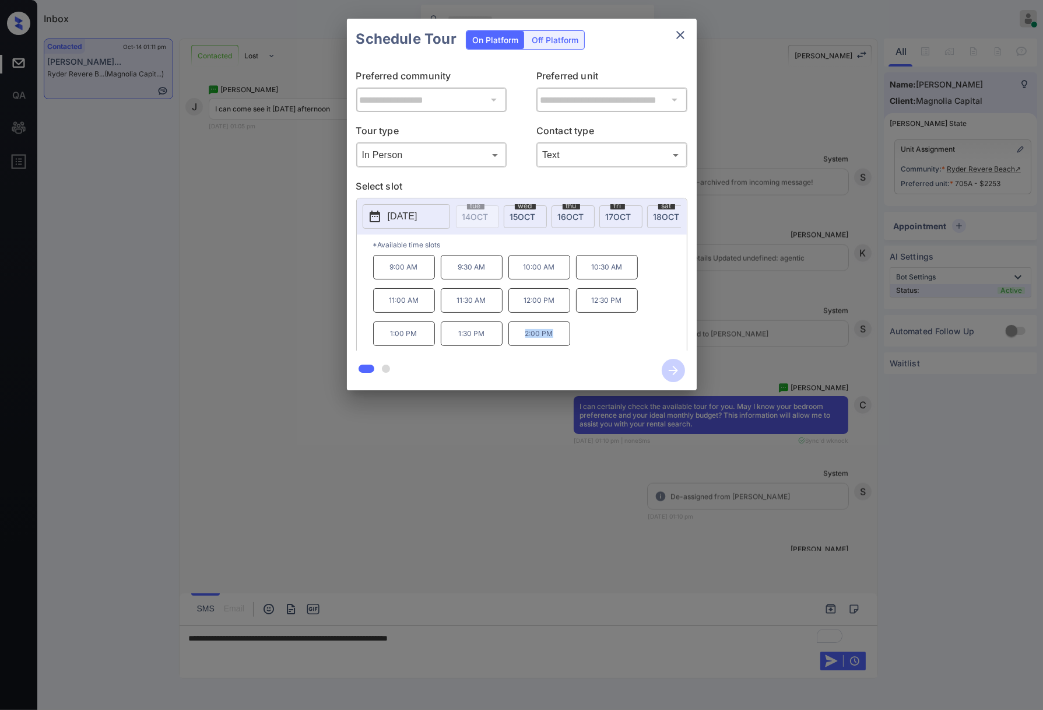
drag, startPoint x: 549, startPoint y: 342, endPoint x: 523, endPoint y: 344, distance: 26.4
click at [523, 344] on p "2:00 PM" at bounding box center [540, 333] width 62 height 24
copy p "2:00 PM"
drag, startPoint x: 626, startPoint y: 309, endPoint x: 586, endPoint y: 307, distance: 40.3
click at [586, 307] on p "12:30 PM" at bounding box center [607, 300] width 62 height 24
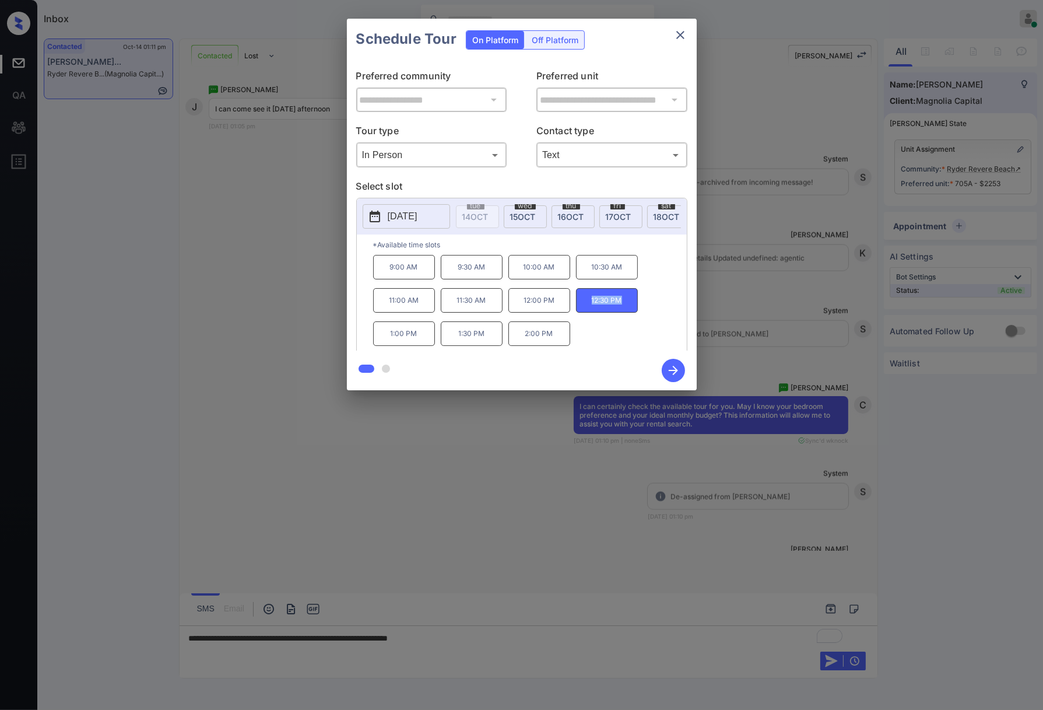
copy p "12:30 PM"
click at [570, 640] on div at bounding box center [521, 355] width 1043 height 710
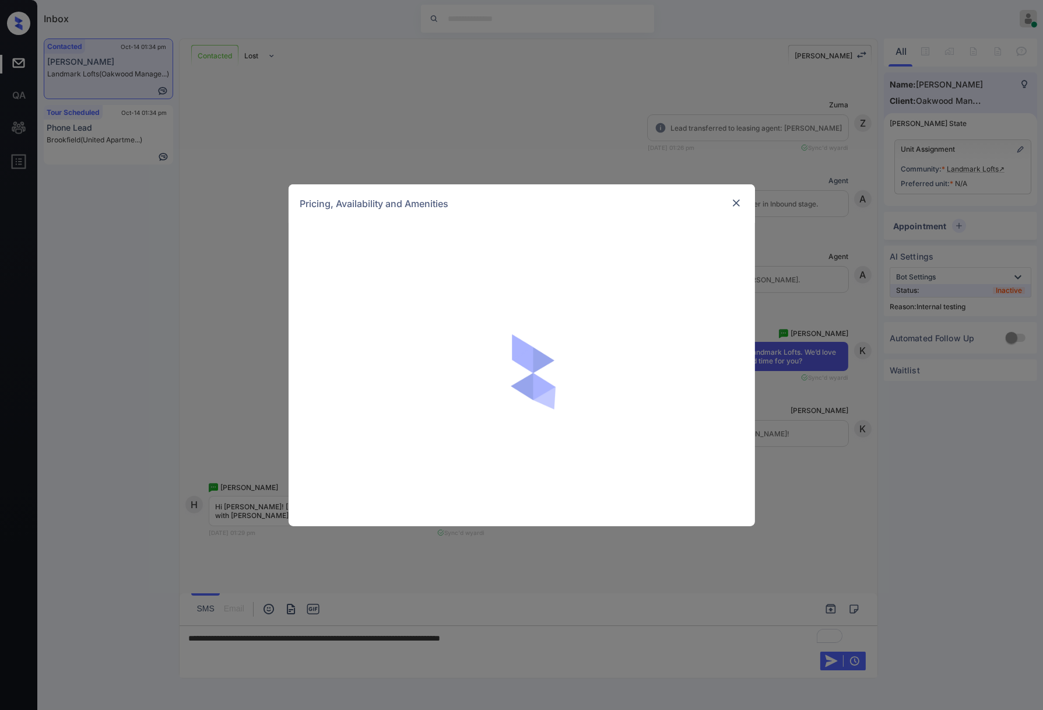
scroll to position [1482, 0]
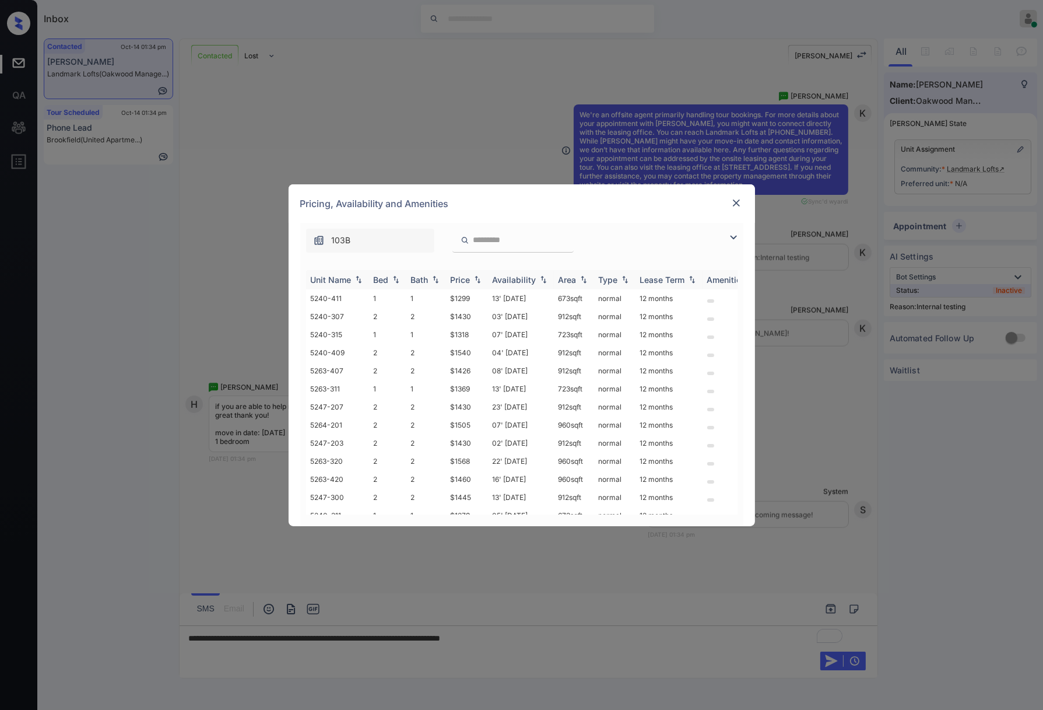
click at [476, 276] on img at bounding box center [478, 279] width 12 height 8
click at [476, 276] on img at bounding box center [478, 279] width 12 height 9
drag, startPoint x: 476, startPoint y: 294, endPoint x: 448, endPoint y: 293, distance: 28.0
click at [448, 293] on td "$1279" at bounding box center [467, 298] width 42 height 18
copy td "$1279"
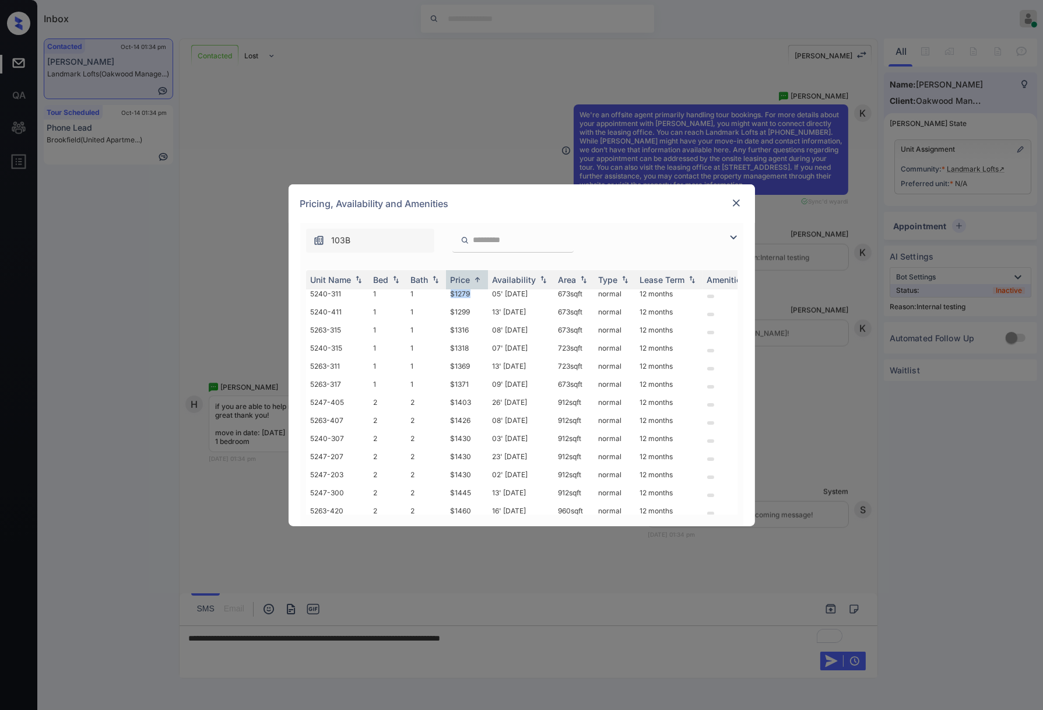
scroll to position [0, 0]
copy td "$1279"
click at [495, 298] on td "05' Sep 25" at bounding box center [521, 298] width 66 height 18
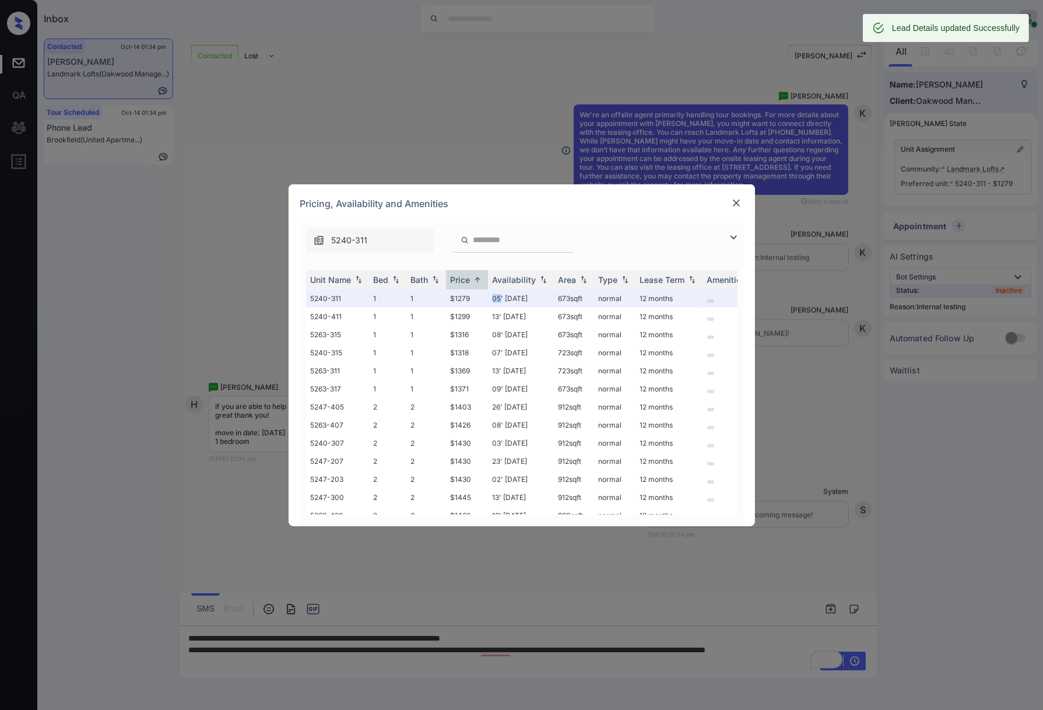
click at [739, 200] on img at bounding box center [737, 203] width 12 height 12
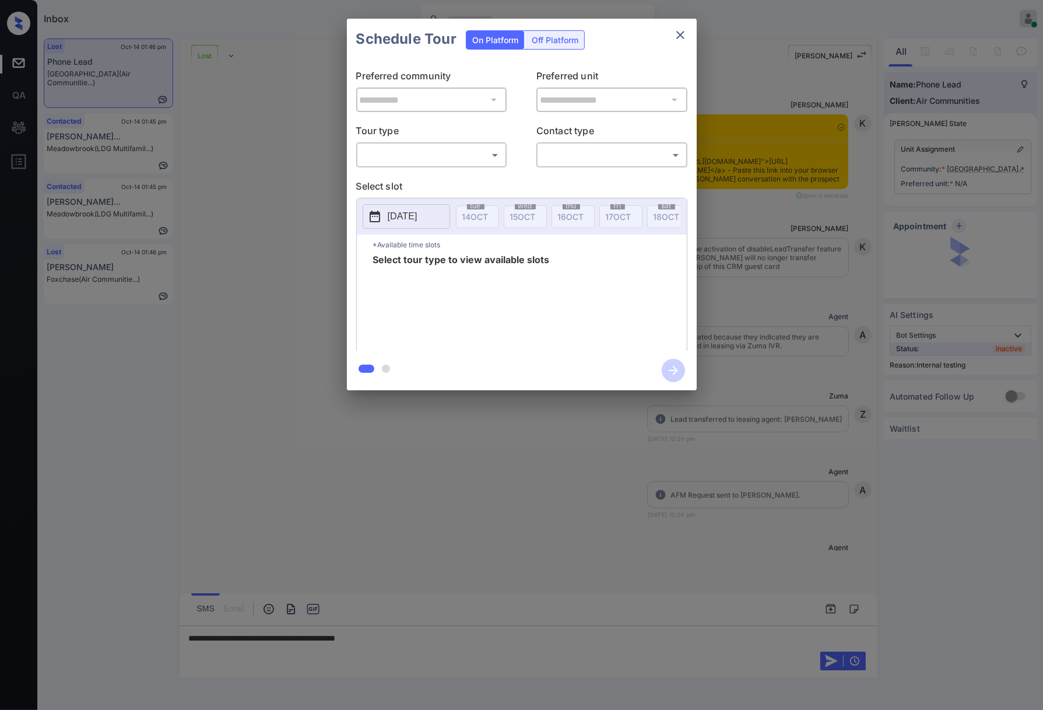
scroll to position [5512, 0]
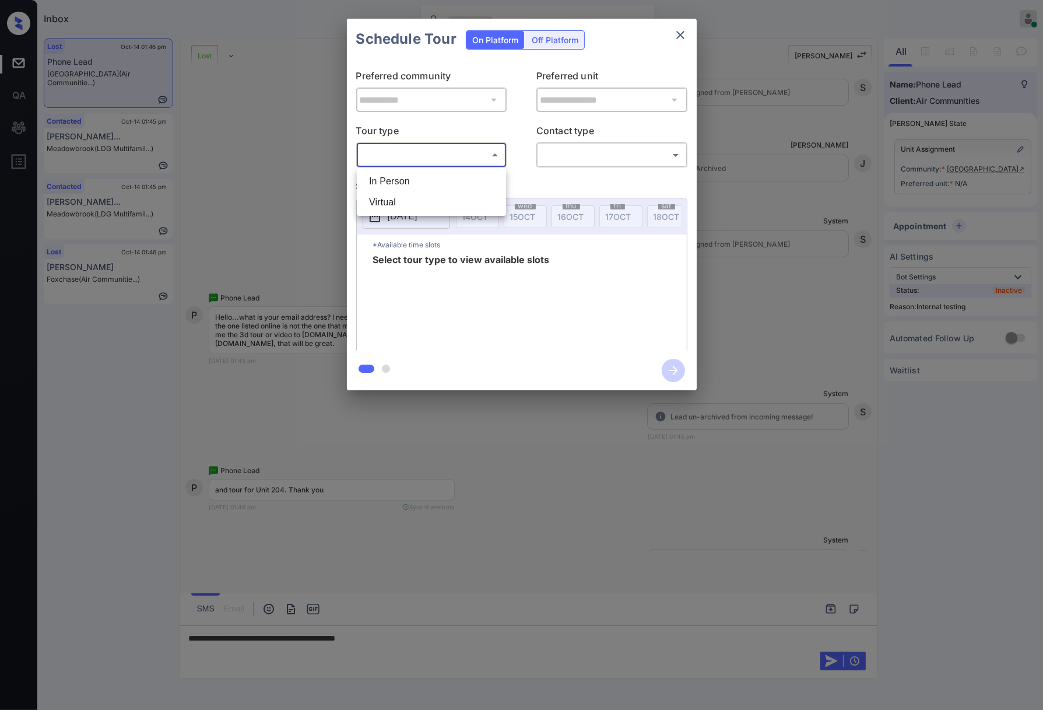
click at [434, 164] on body "Inbox [PERSON_NAME] Online Set yourself offline Set yourself on break Profile S…" at bounding box center [521, 355] width 1043 height 710
click at [845, 252] on div at bounding box center [521, 355] width 1043 height 710
click at [677, 35] on icon "close" at bounding box center [681, 35] width 14 height 14
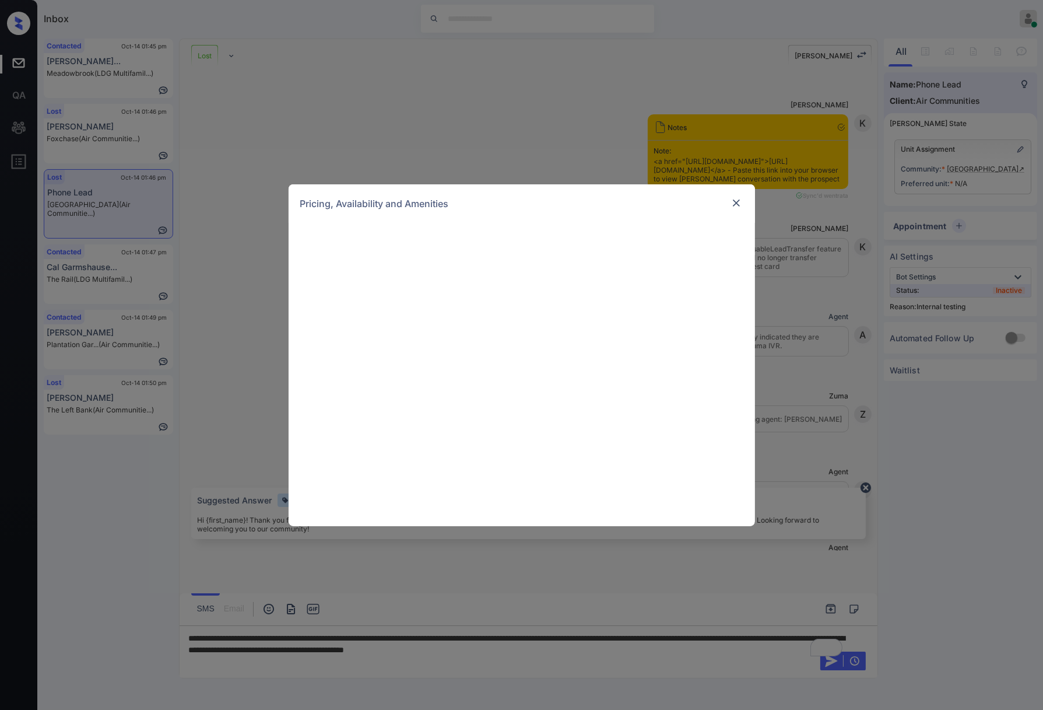
scroll to position [5512, 0]
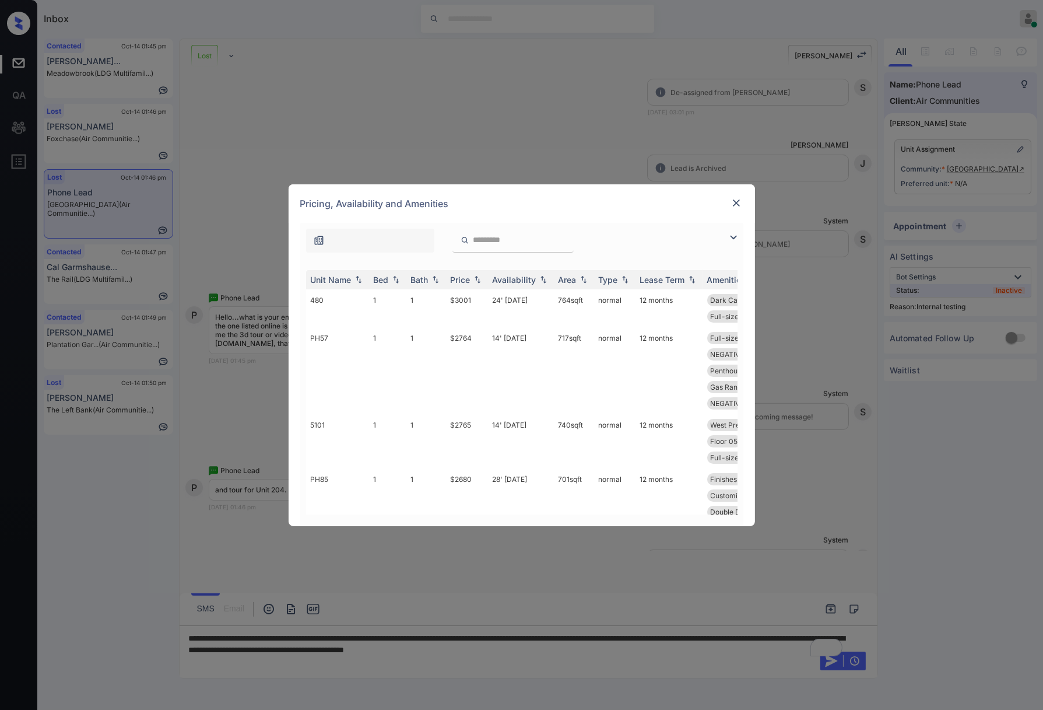
click at [512, 233] on div at bounding box center [513, 241] width 121 height 24
click at [514, 236] on input "search" at bounding box center [520, 240] width 96 height 10
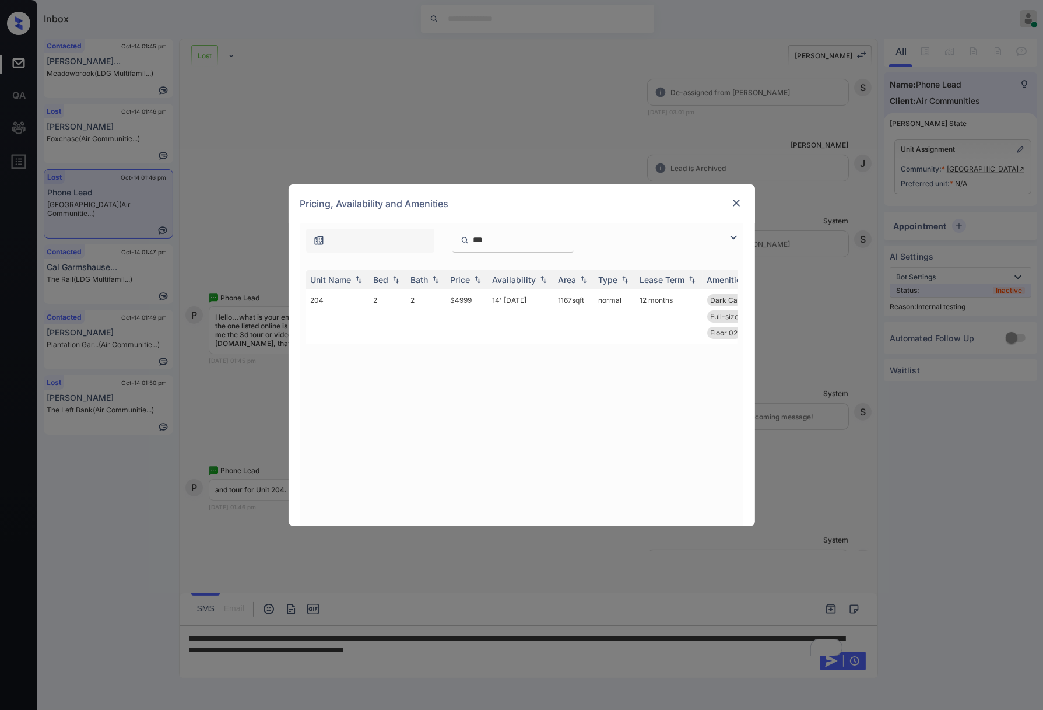
type input "***"
click at [736, 197] on img at bounding box center [737, 203] width 12 height 12
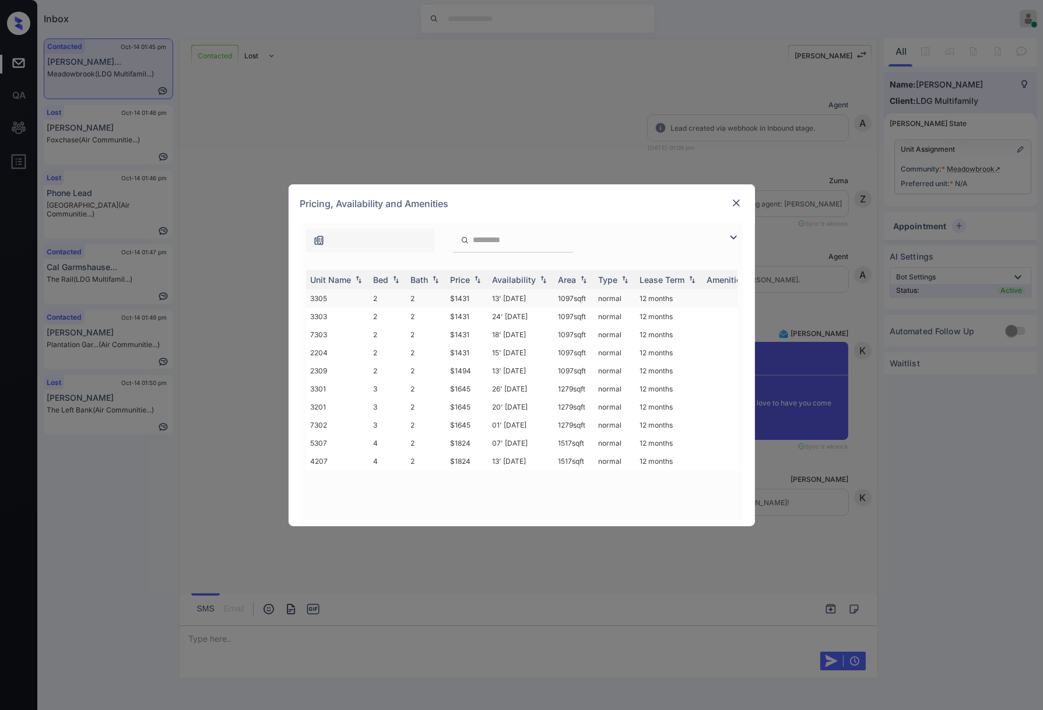
scroll to position [913, 0]
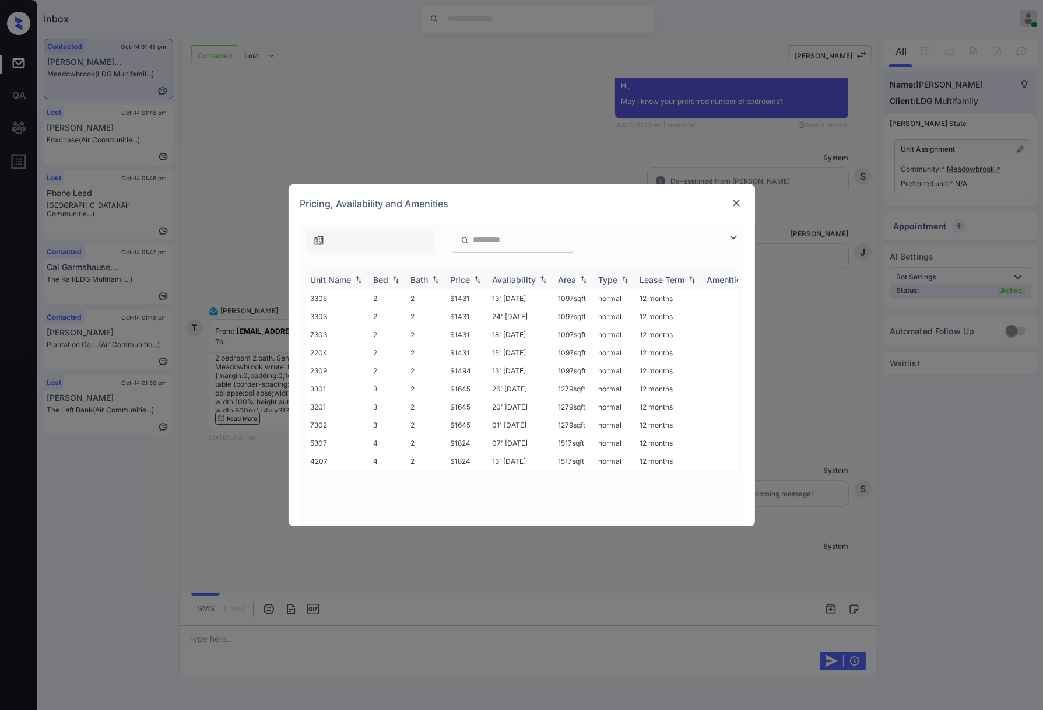
click at [477, 277] on img at bounding box center [478, 279] width 12 height 8
click at [477, 276] on img at bounding box center [478, 279] width 12 height 9
click at [460, 300] on td "$1431" at bounding box center [467, 298] width 42 height 18
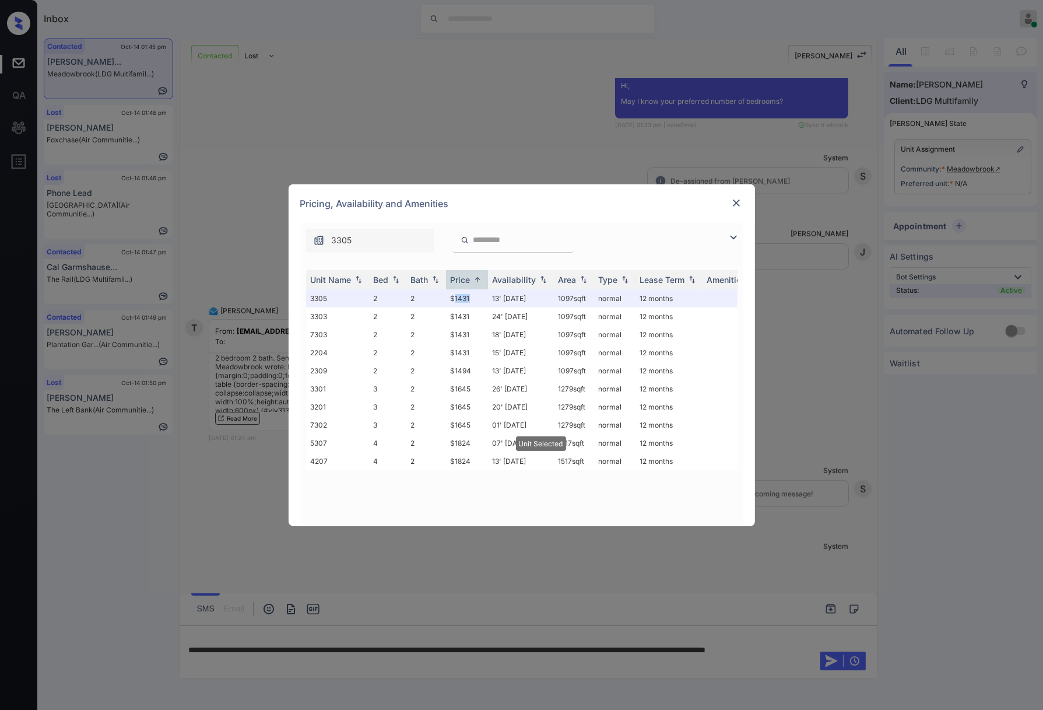
click at [737, 201] on img at bounding box center [737, 203] width 12 height 12
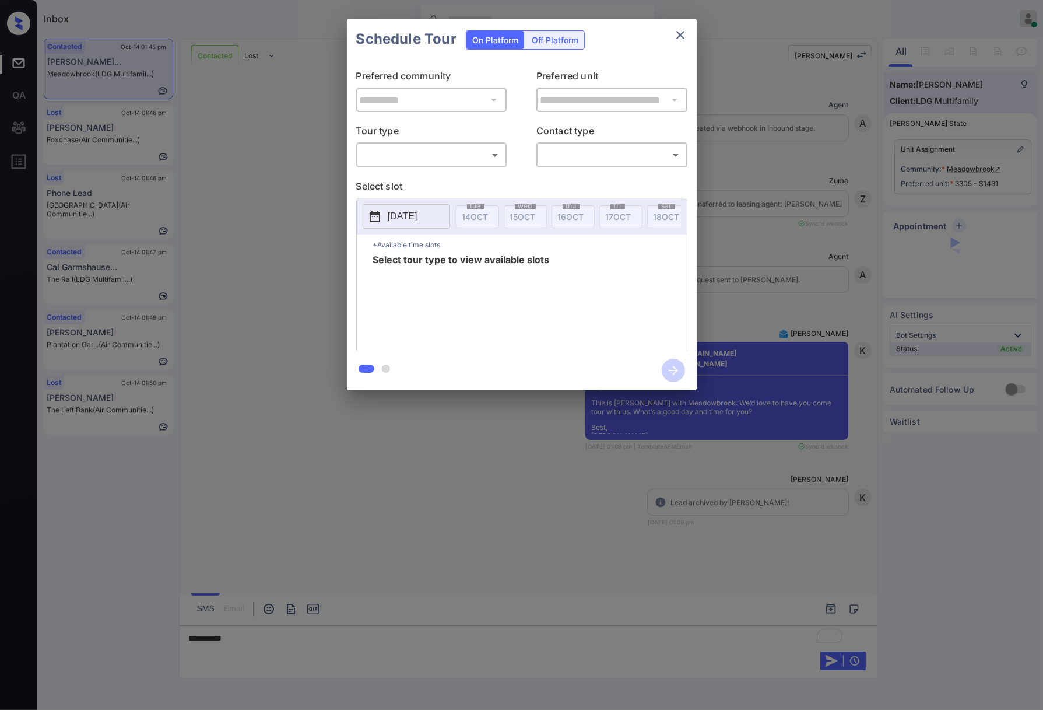
scroll to position [2528, 0]
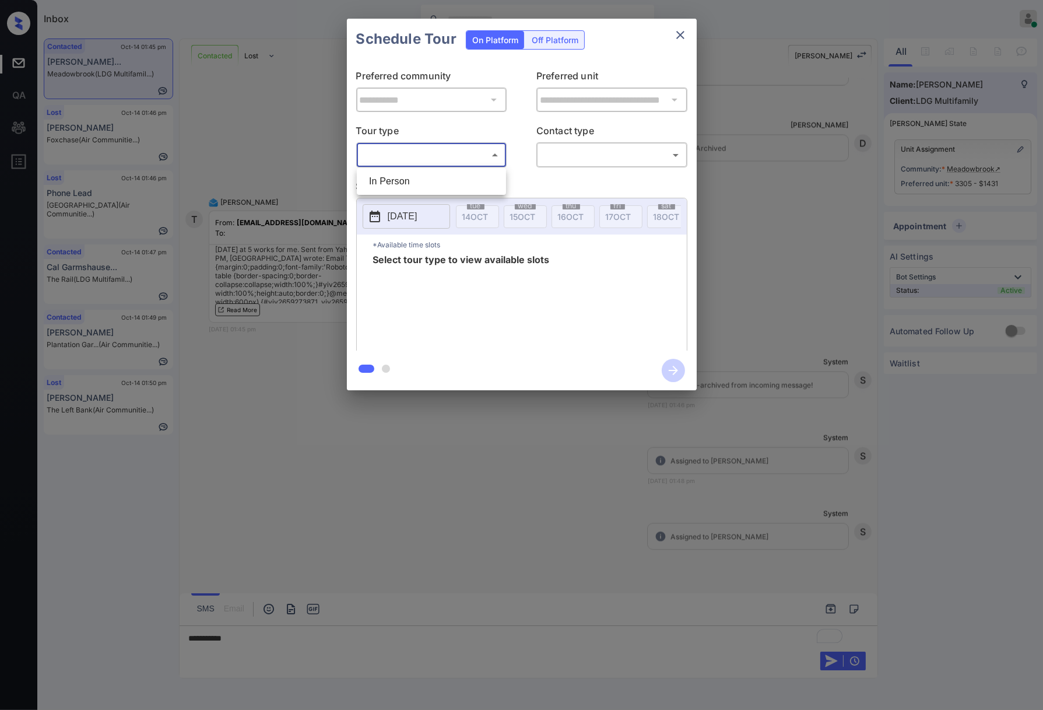
click at [487, 152] on body "Inbox Caroline Dacanay Online Set yourself offline Set yourself on break Profil…" at bounding box center [521, 355] width 1043 height 710
click at [487, 178] on li "In Person" at bounding box center [431, 181] width 143 height 21
type input "********"
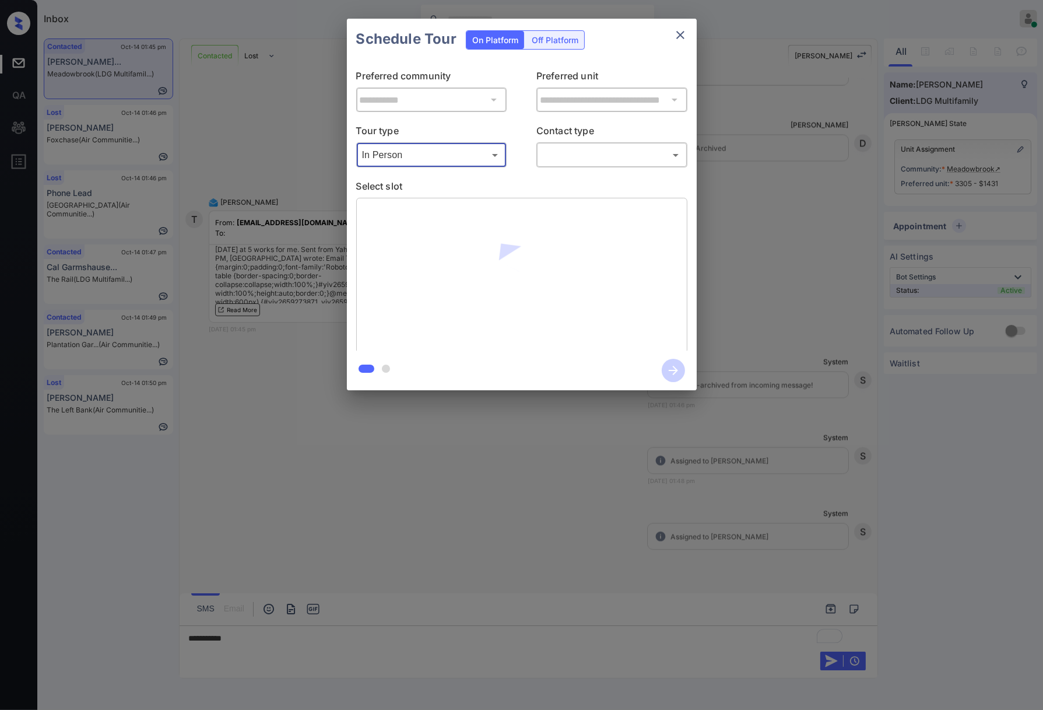
click at [601, 159] on body "Inbox Caroline Dacanay Online Set yourself offline Set yourself on break Profil…" at bounding box center [521, 355] width 1043 height 710
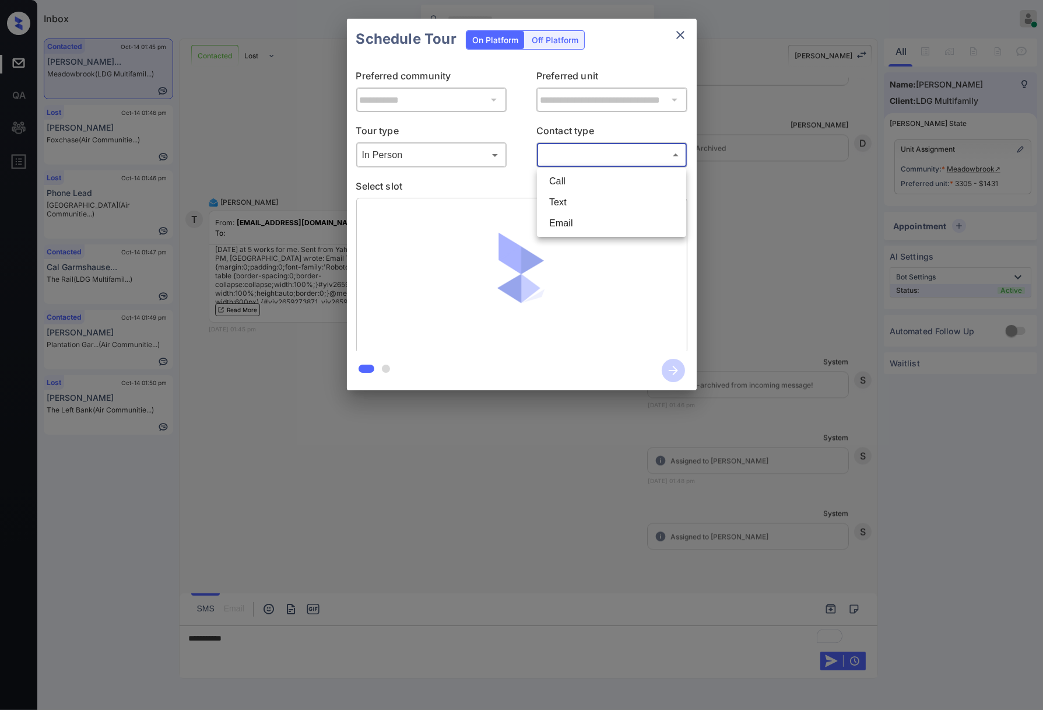
click at [586, 196] on li "Text" at bounding box center [611, 202] width 143 height 21
type input "****"
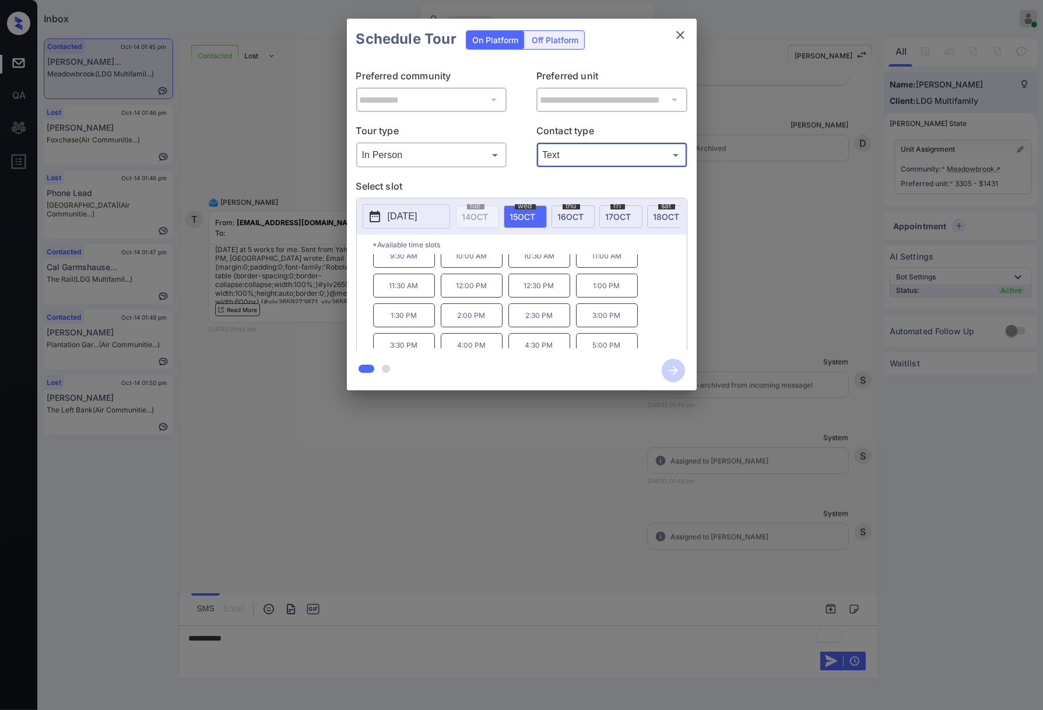
scroll to position [20, 0]
click at [432, 644] on div at bounding box center [521, 355] width 1043 height 710
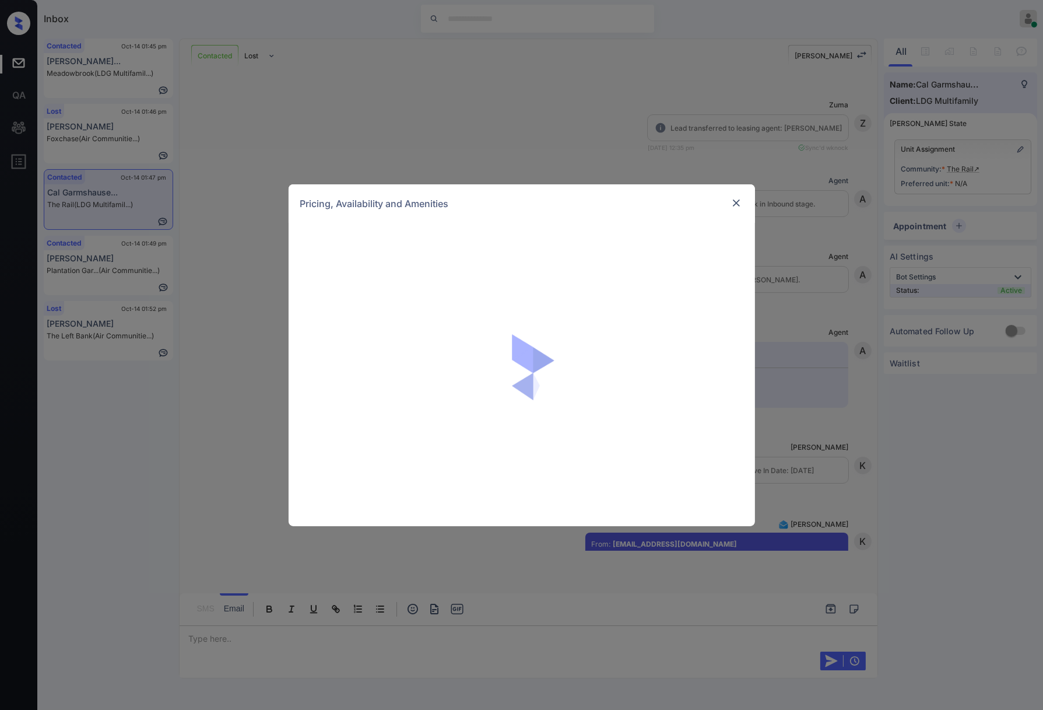
scroll to position [919, 0]
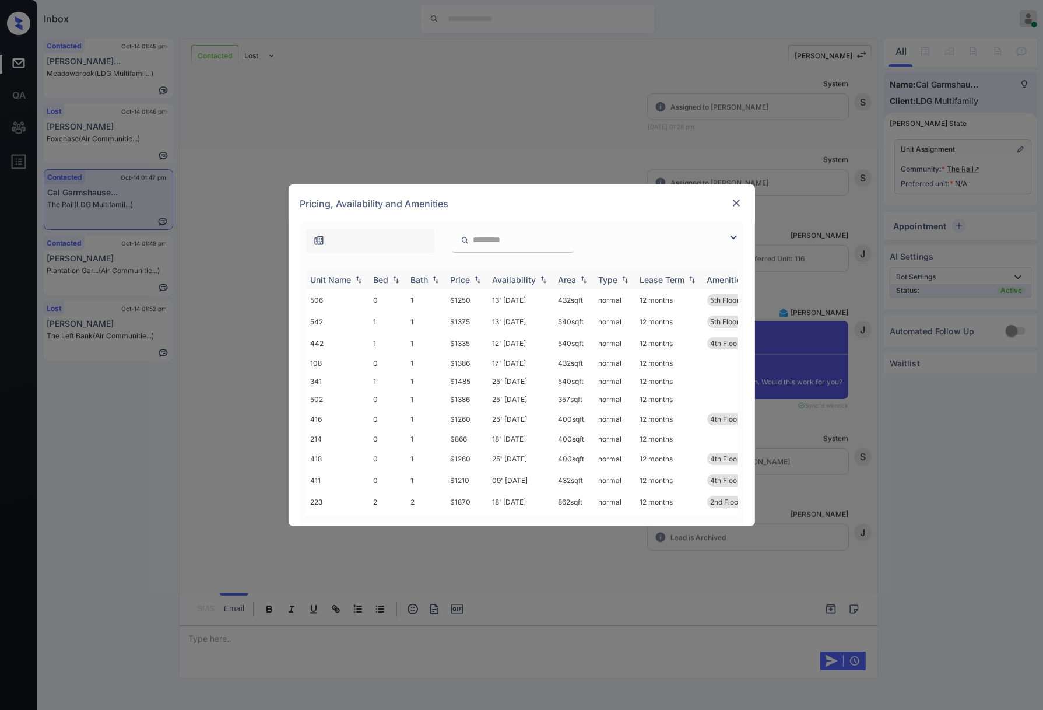
click at [474, 277] on img at bounding box center [478, 279] width 12 height 8
click at [474, 277] on img at bounding box center [478, 279] width 12 height 9
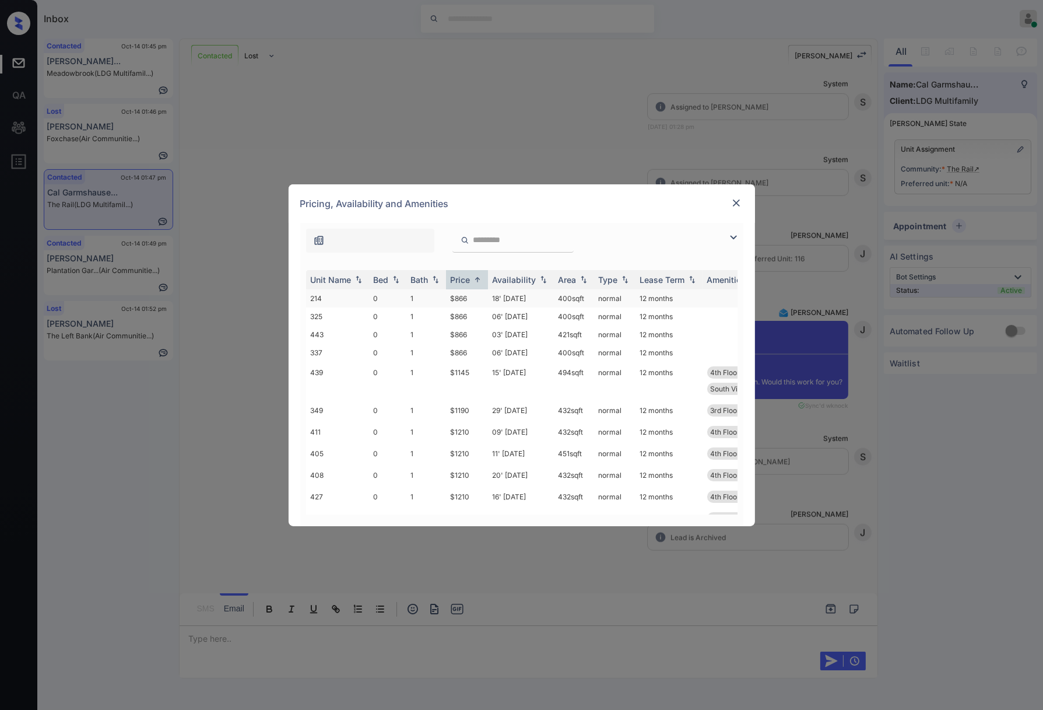
click at [476, 292] on td "$866" at bounding box center [467, 298] width 42 height 18
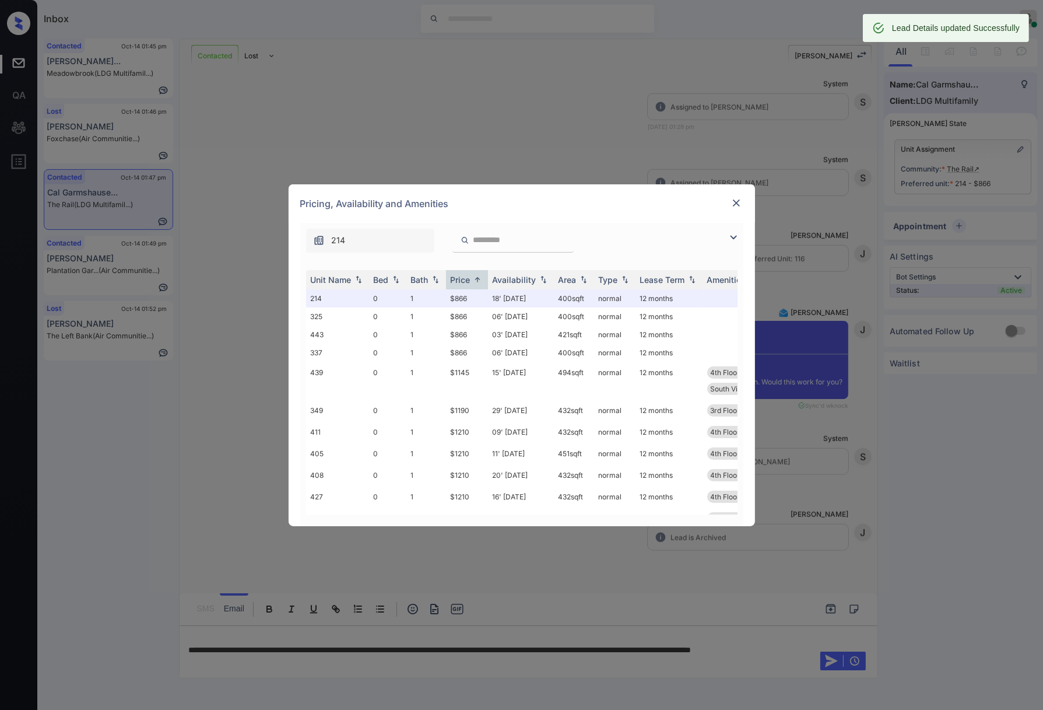
click at [732, 197] on img at bounding box center [737, 203] width 12 height 12
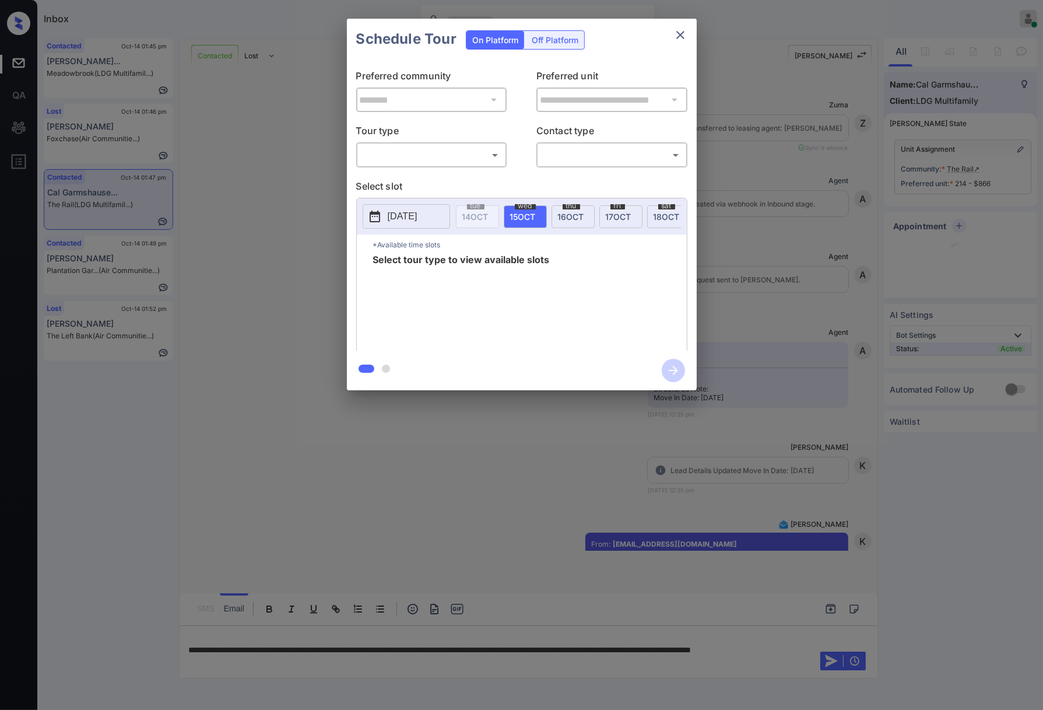
scroll to position [1230, 0]
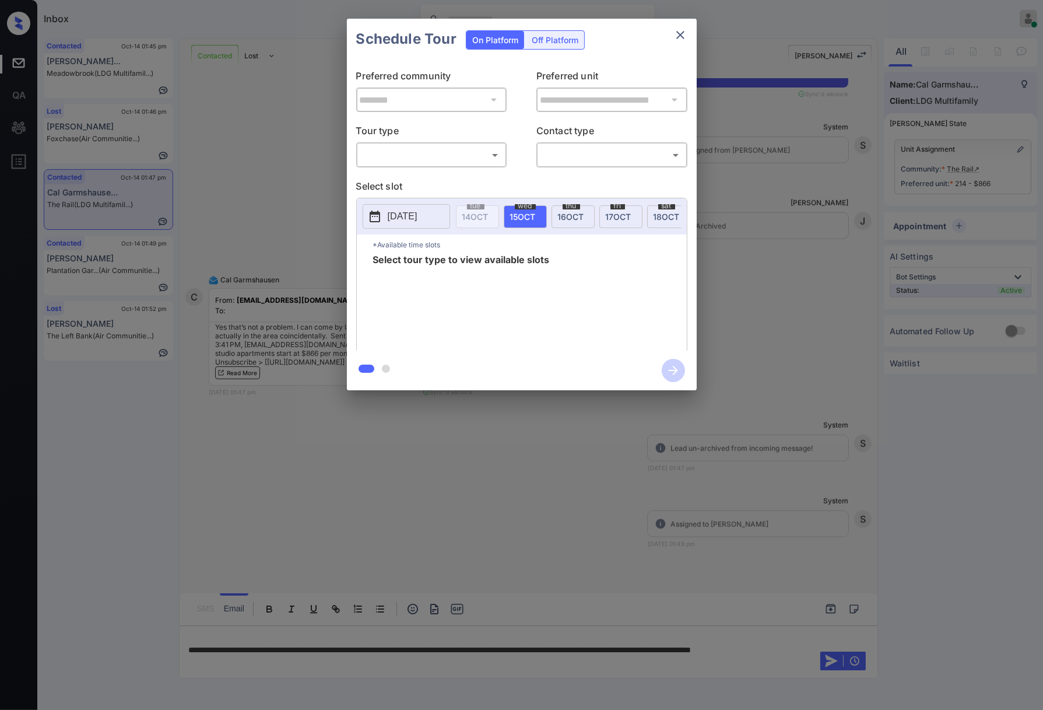
click at [471, 152] on body "Inbox [PERSON_NAME] Online Set yourself offline Set yourself on break Profile S…" at bounding box center [521, 355] width 1043 height 710
click at [454, 175] on li "In Person" at bounding box center [431, 181] width 143 height 21
type input "********"
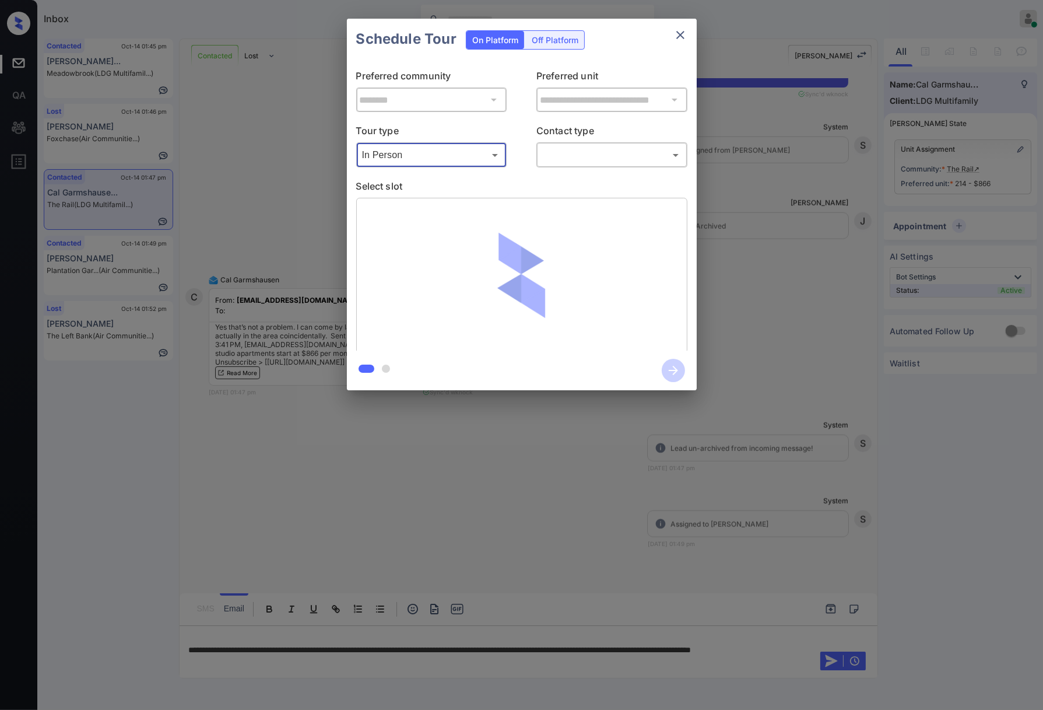
click at [570, 149] on body "Inbox Caroline Dacanay Online Set yourself offline Set yourself on break Profil…" at bounding box center [521, 355] width 1043 height 710
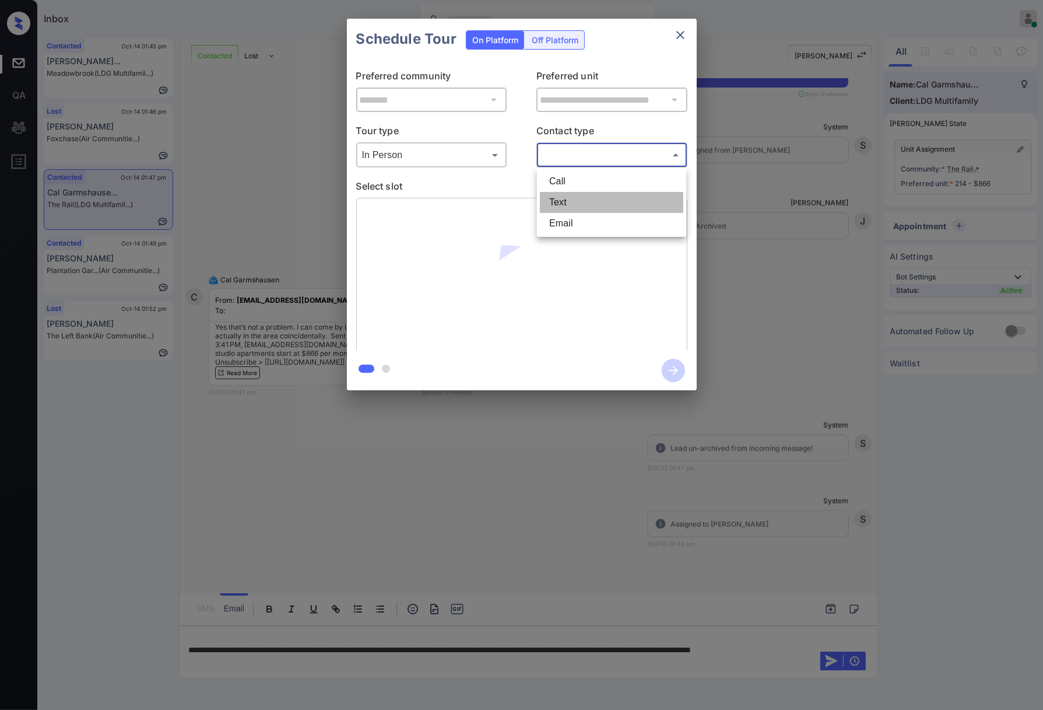
click at [591, 199] on li "Text" at bounding box center [611, 202] width 143 height 21
type input "****"
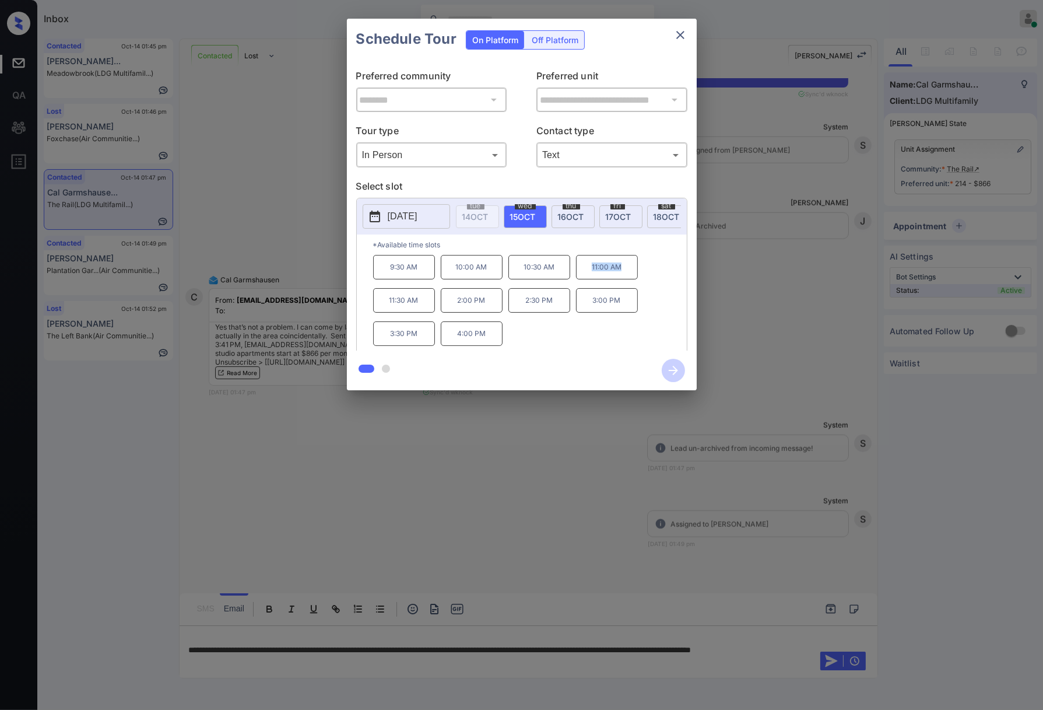
drag, startPoint x: 628, startPoint y: 276, endPoint x: 579, endPoint y: 276, distance: 48.4
click at [579, 276] on p "11:00 AM" at bounding box center [607, 267] width 62 height 24
copy p "11:00 AM"
drag, startPoint x: 491, startPoint y: 346, endPoint x: 451, endPoint y: 344, distance: 39.1
click at [451, 344] on p "4:00 PM" at bounding box center [472, 333] width 62 height 24
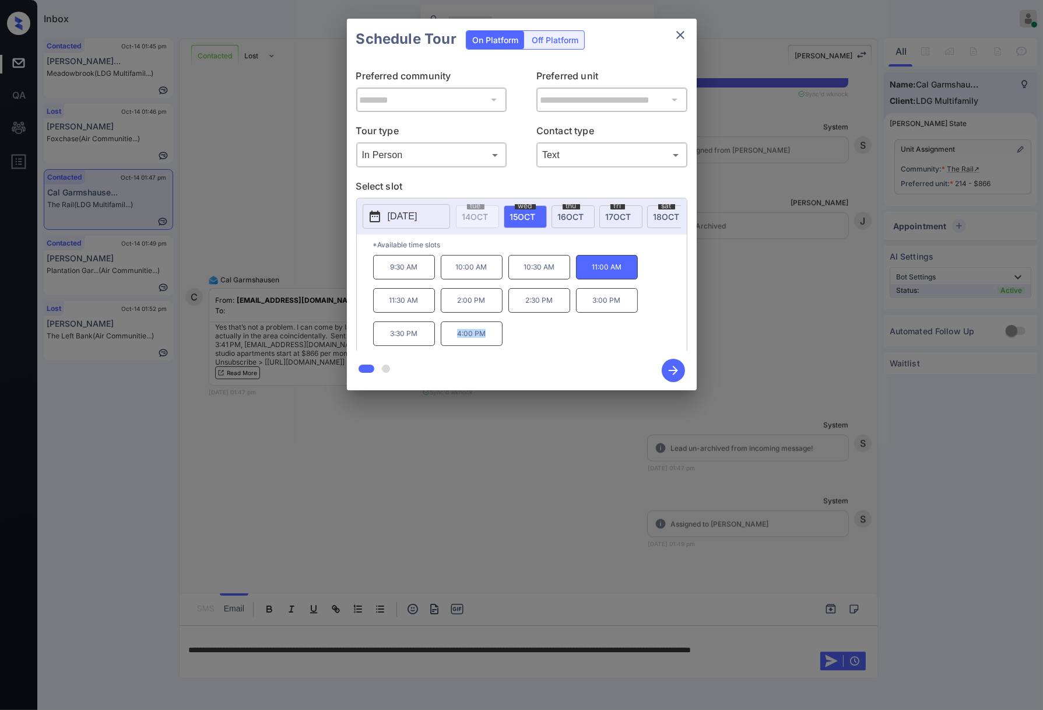
copy p "4:00 PM"
click at [498, 477] on div at bounding box center [521, 355] width 1043 height 710
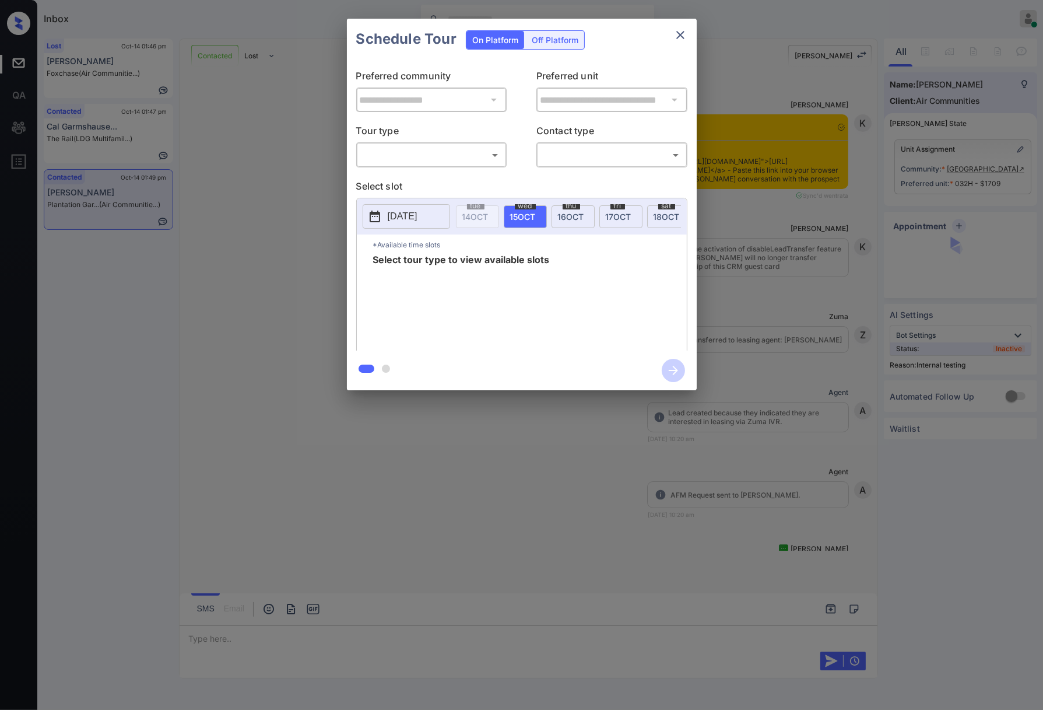
scroll to position [4525, 0]
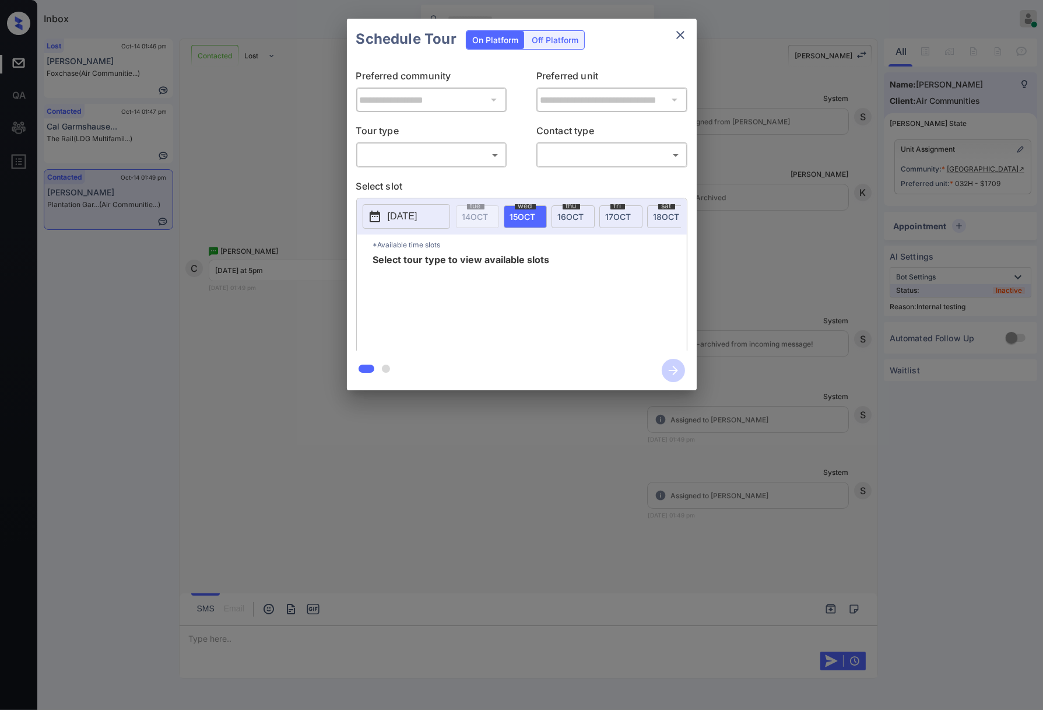
click at [464, 147] on body "Inbox [PERSON_NAME] Online Set yourself offline Set yourself on break Profile S…" at bounding box center [521, 355] width 1043 height 710
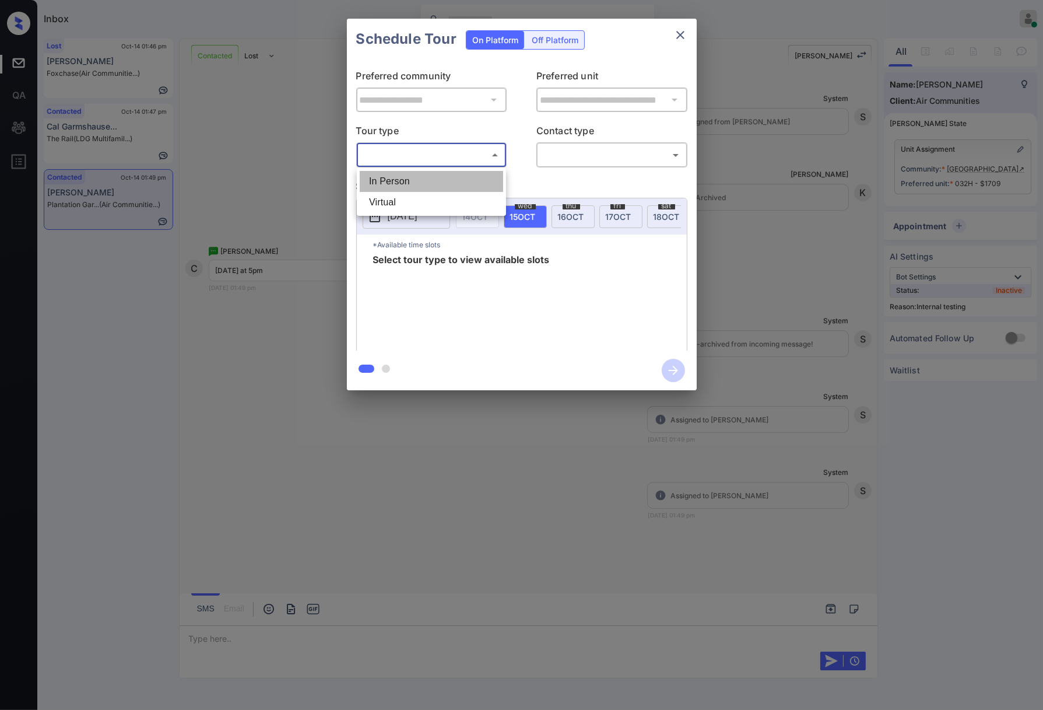
click at [471, 178] on li "In Person" at bounding box center [431, 181] width 143 height 21
type input "********"
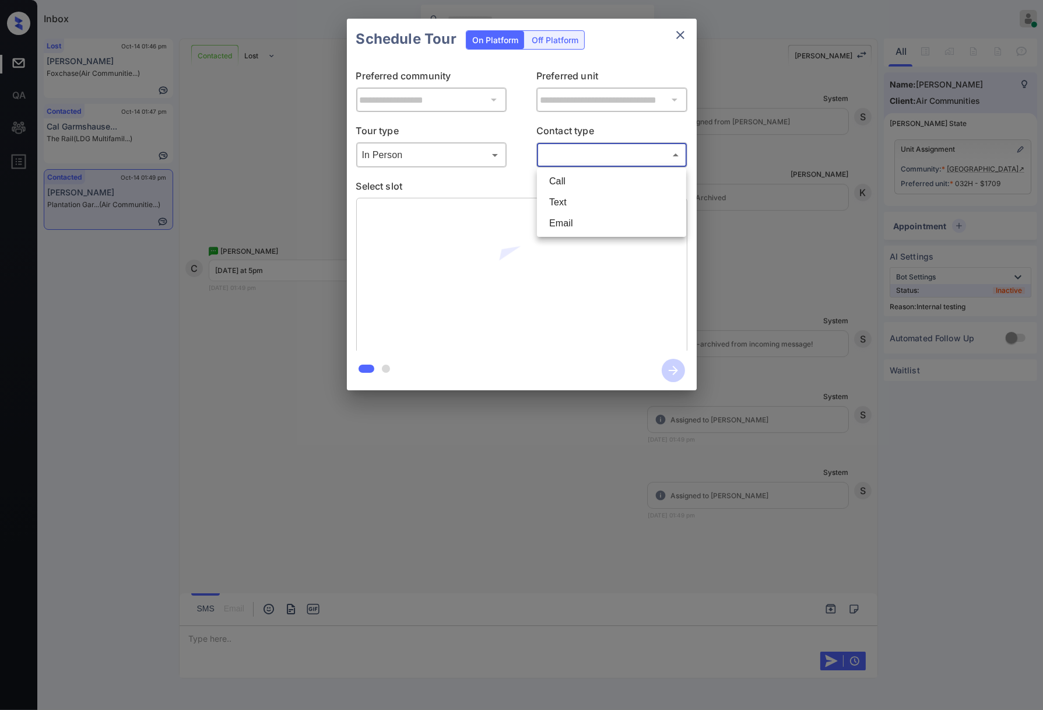
click at [551, 164] on body "Inbox [PERSON_NAME] Online Set yourself offline Set yourself on break Profile S…" at bounding box center [521, 355] width 1043 height 710
click at [548, 195] on li "Text" at bounding box center [611, 202] width 143 height 21
type input "****"
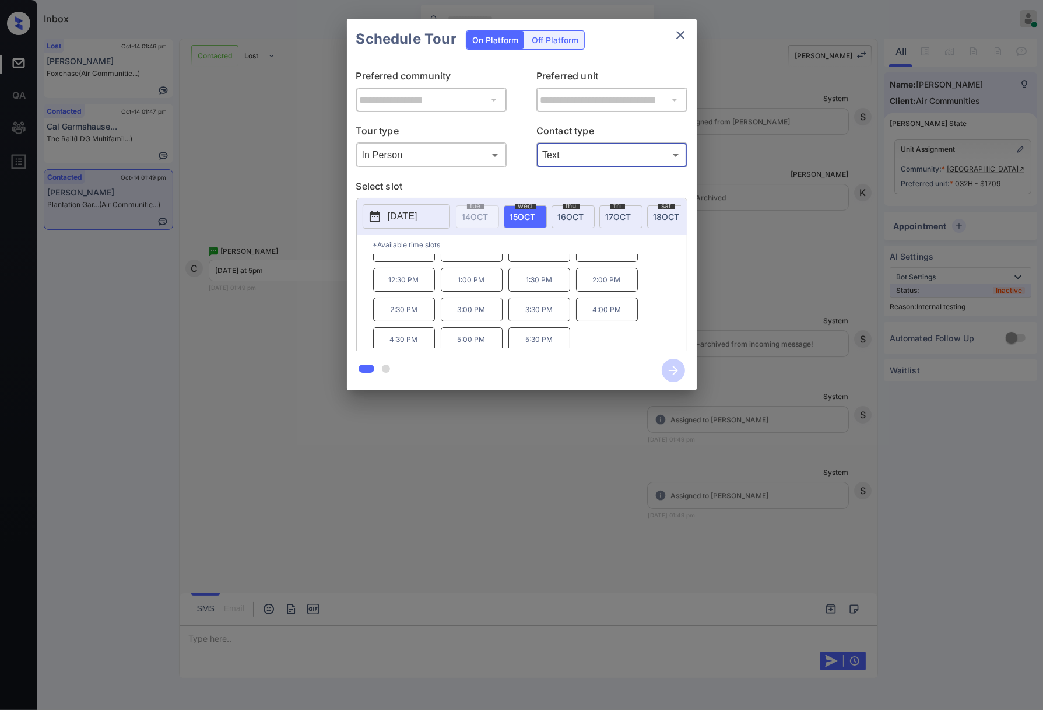
scroll to position [20, 0]
click at [395, 460] on div at bounding box center [521, 355] width 1043 height 710
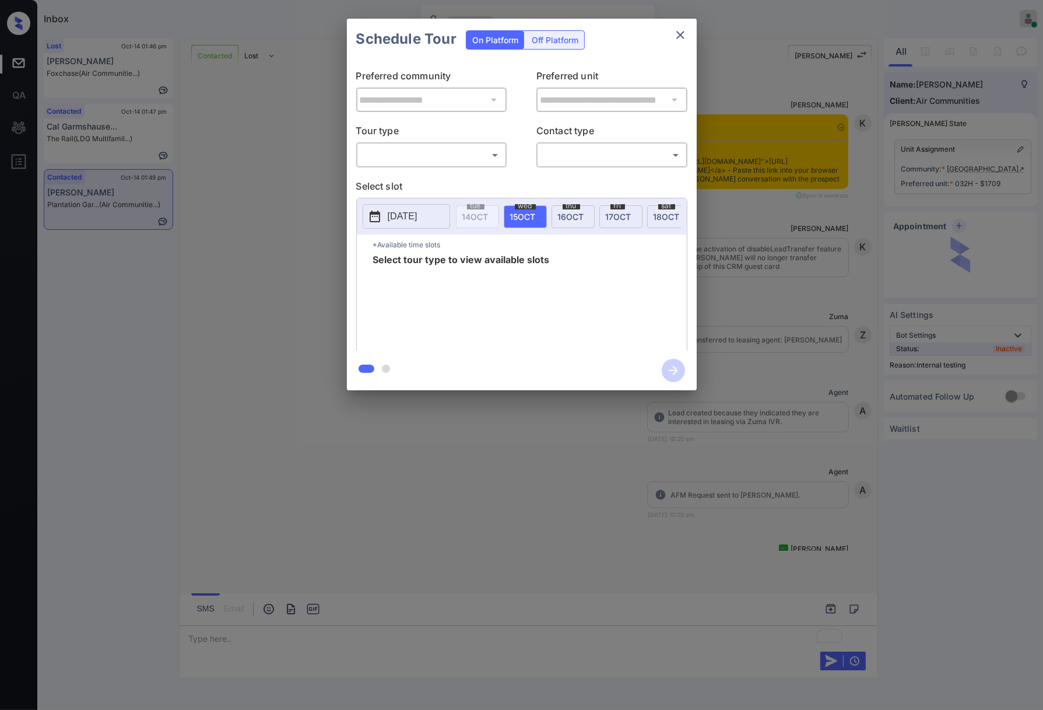
scroll to position [4603, 0]
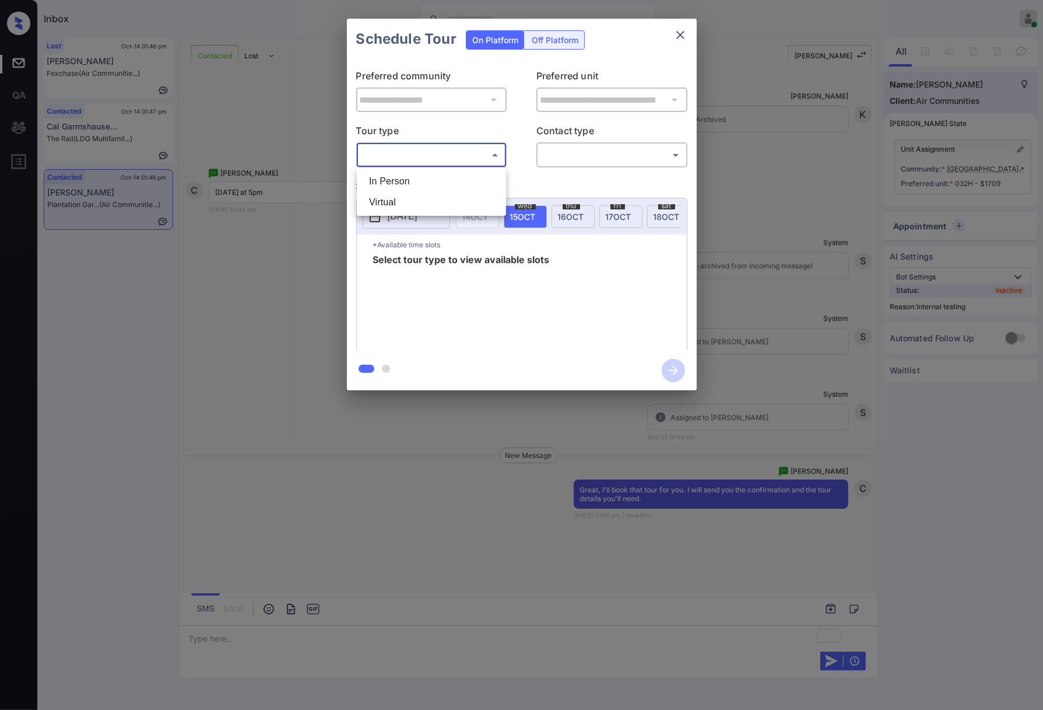
click at [470, 153] on body "Inbox [PERSON_NAME] Online Set yourself offline Set yourself on break Profile S…" at bounding box center [521, 355] width 1043 height 710
click at [462, 184] on li "In Person" at bounding box center [431, 181] width 143 height 21
type input "********"
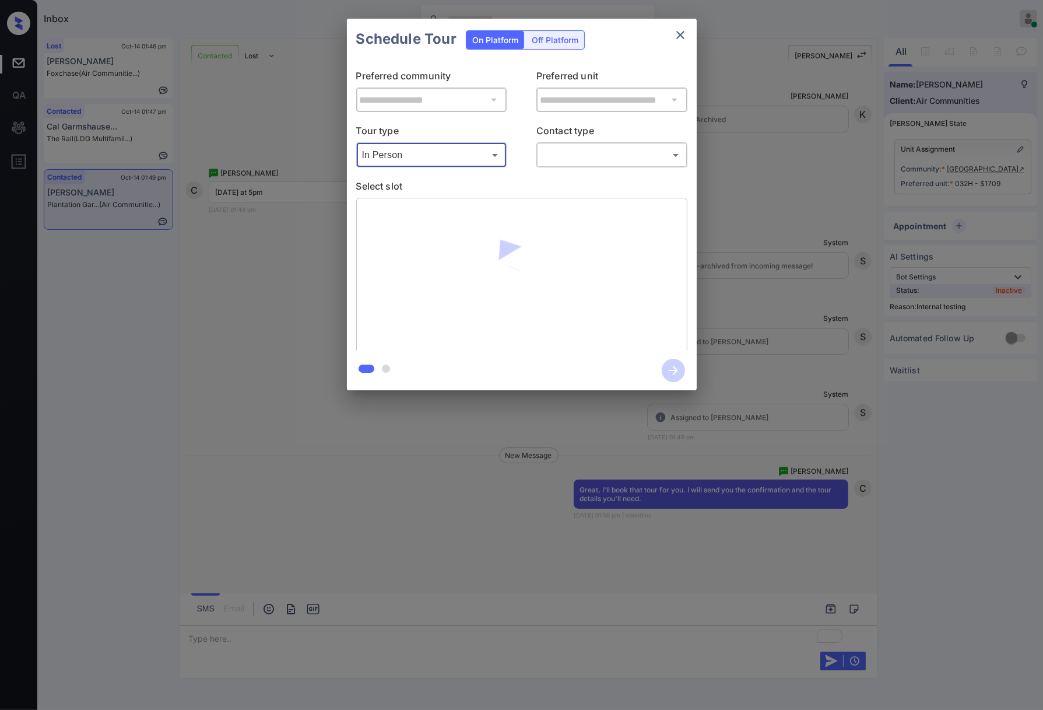
click at [729, 192] on div "**********" at bounding box center [521, 204] width 1043 height 409
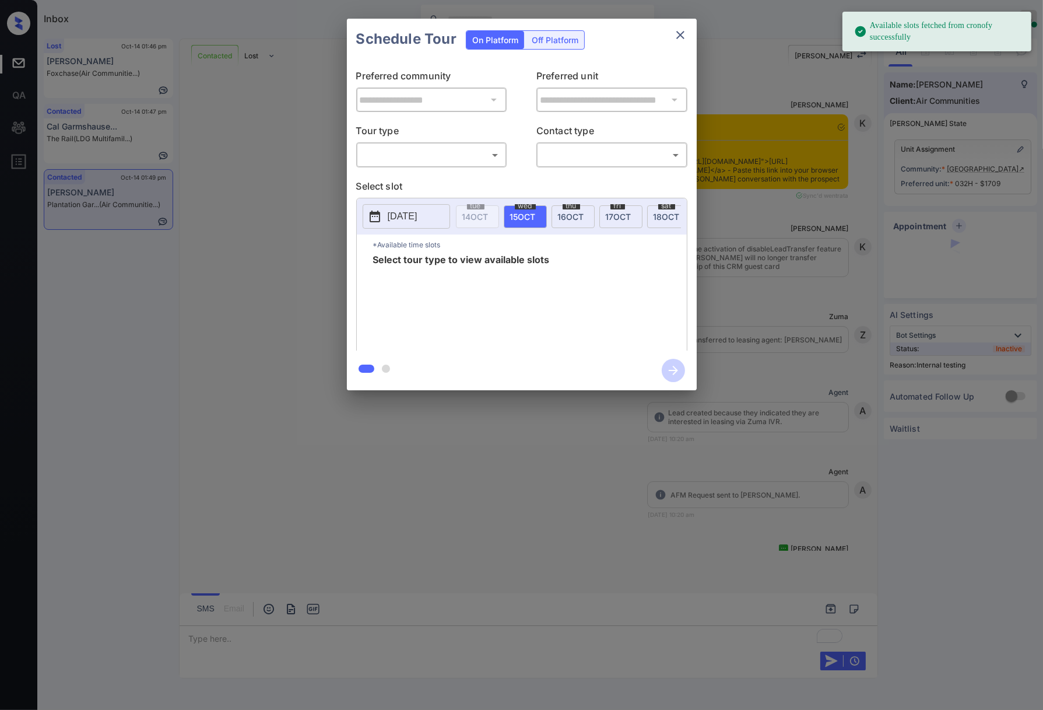
scroll to position [4603, 0]
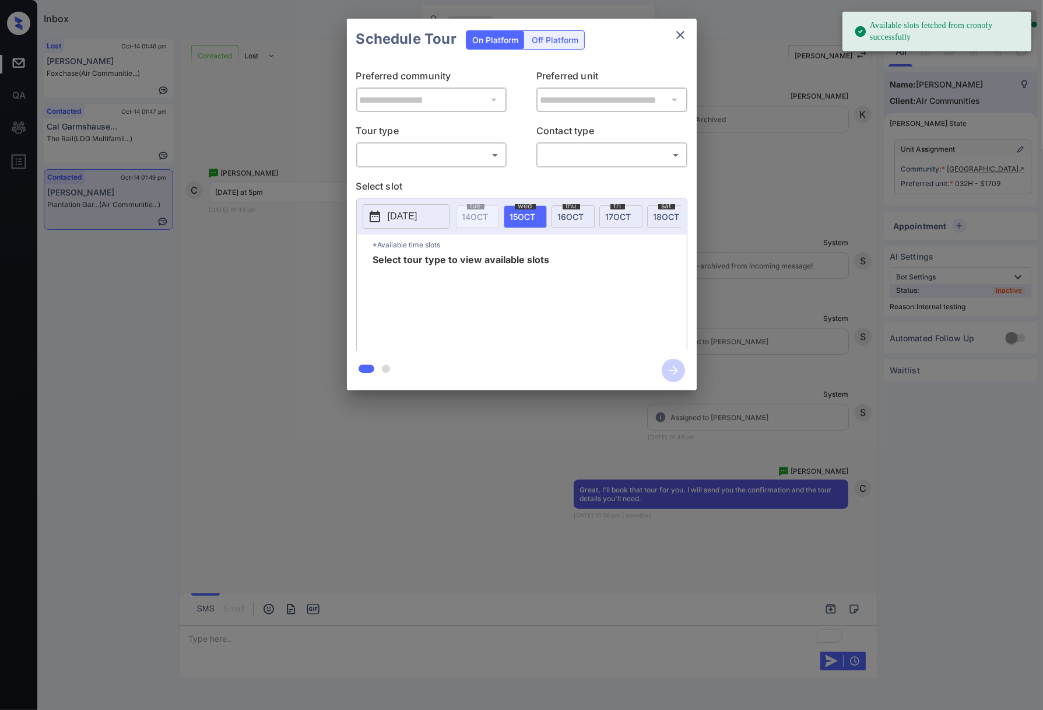
click at [391, 149] on body "Available slots fetched from cronofy successfully Inbox [PERSON_NAME] Online Se…" at bounding box center [521, 355] width 1043 height 710
click at [396, 177] on li "In Person" at bounding box center [431, 181] width 143 height 21
type input "********"
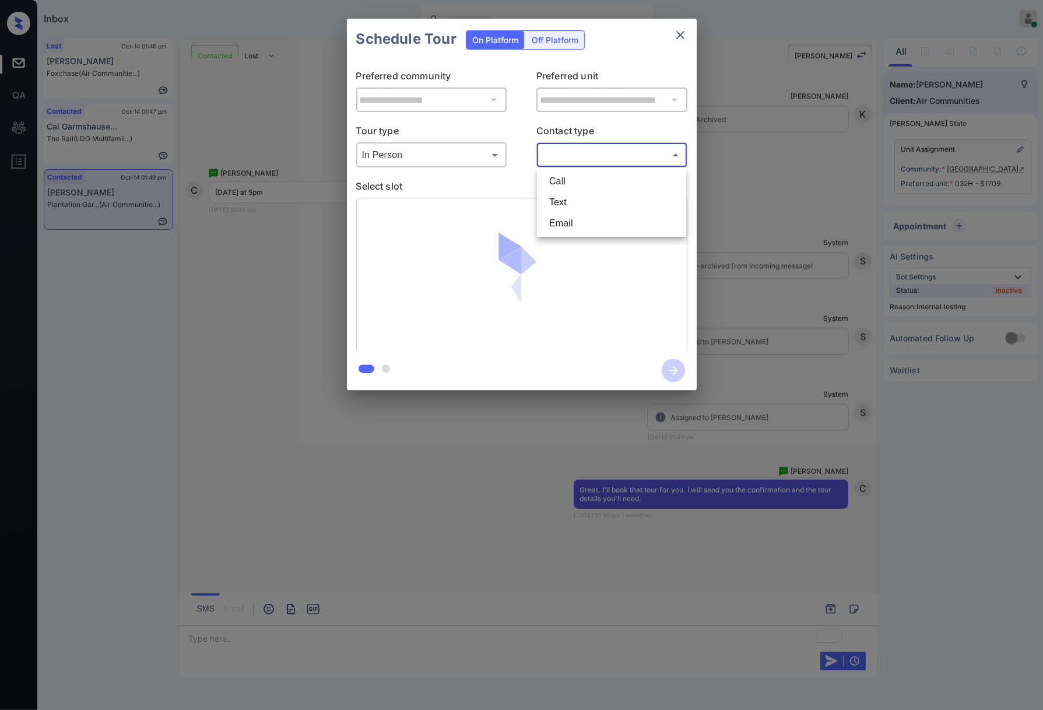
click at [625, 150] on body "Available slots fetched from cronofy successfully Inbox [PERSON_NAME] Online Se…" at bounding box center [521, 355] width 1043 height 710
click at [592, 209] on li "Text" at bounding box center [611, 202] width 143 height 21
type input "****"
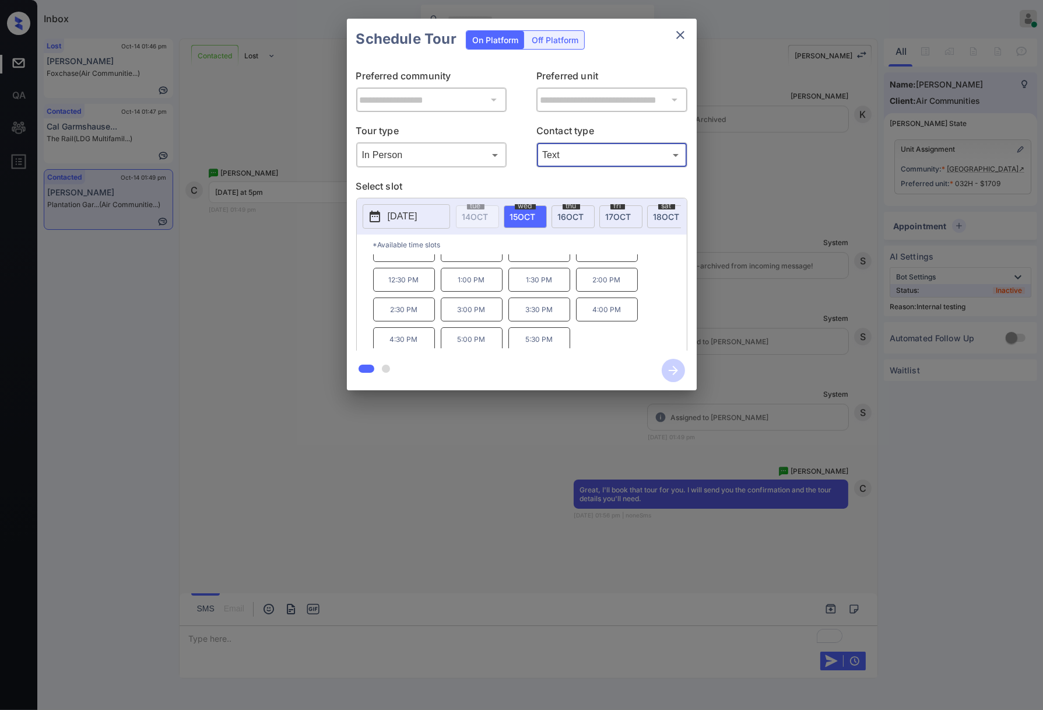
scroll to position [20, 0]
click at [474, 341] on p "5:00 PM" at bounding box center [472, 336] width 62 height 24
click at [677, 366] on icon "button" at bounding box center [673, 370] width 23 height 23
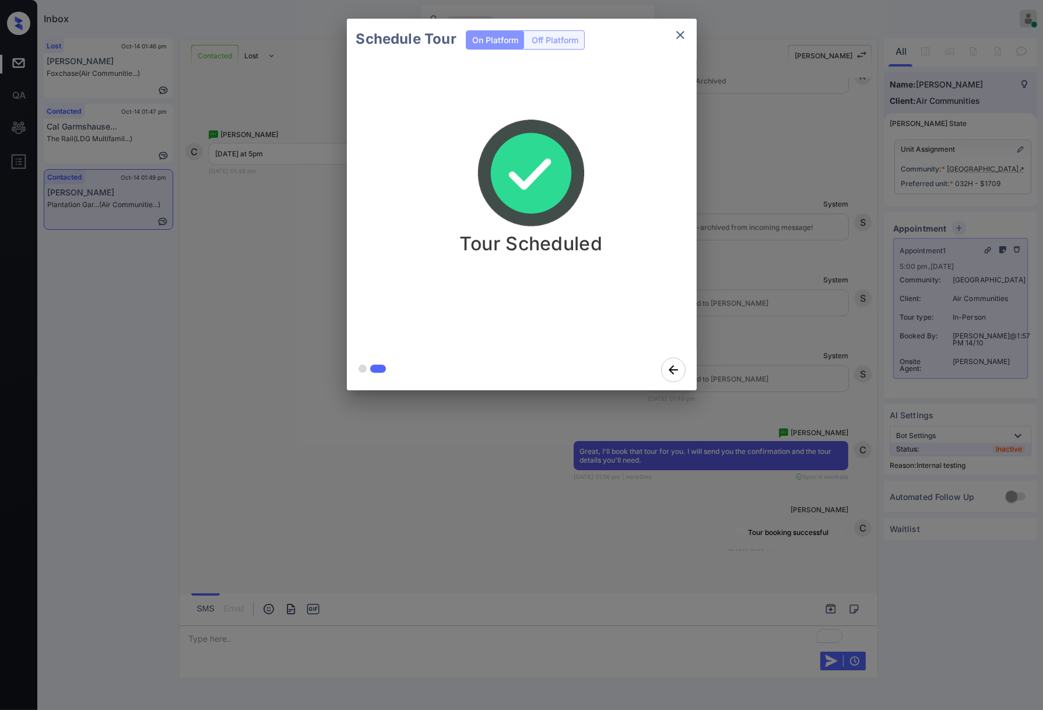
click at [814, 383] on div "Schedule Tour On Platform Off Platform Tour Scheduled" at bounding box center [521, 204] width 1043 height 409
